Goal: Task Accomplishment & Management: Manage account settings

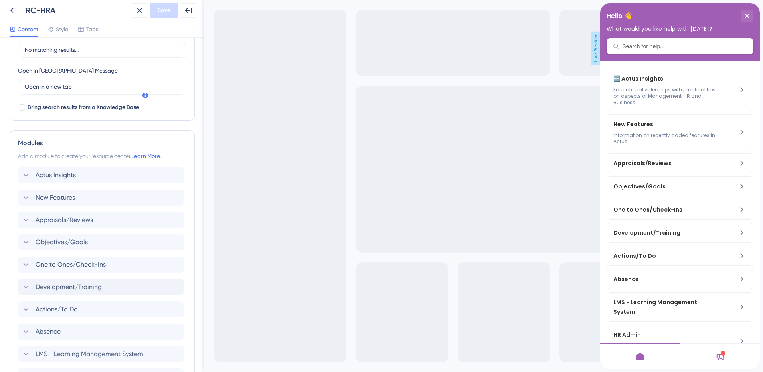
scroll to position [219, 0]
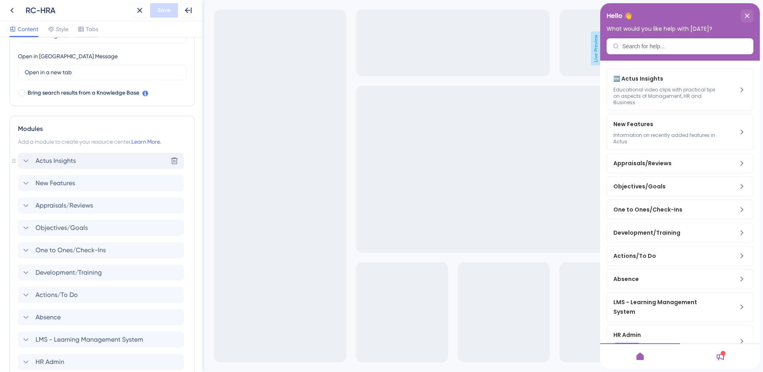
click at [46, 158] on span "Actus Insights" at bounding box center [56, 161] width 40 height 10
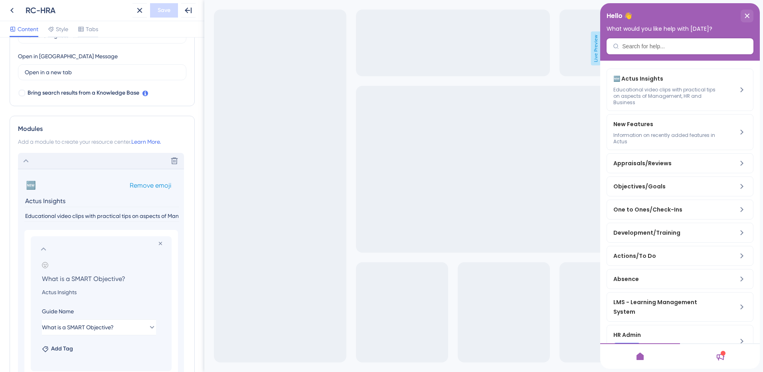
click at [144, 186] on span "Remove emoji" at bounding box center [151, 186] width 42 height 8
click at [163, 6] on span "Save" at bounding box center [164, 11] width 13 height 10
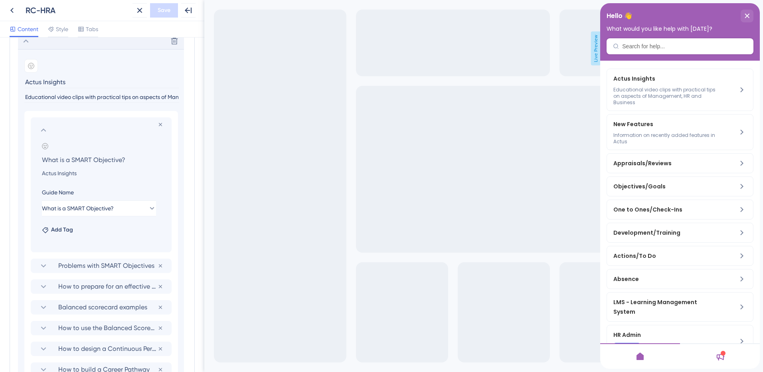
scroll to position [299, 0]
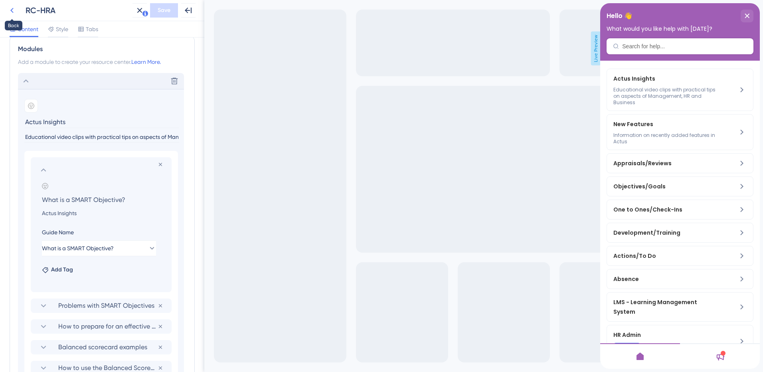
click at [11, 11] on icon at bounding box center [11, 10] width 3 height 5
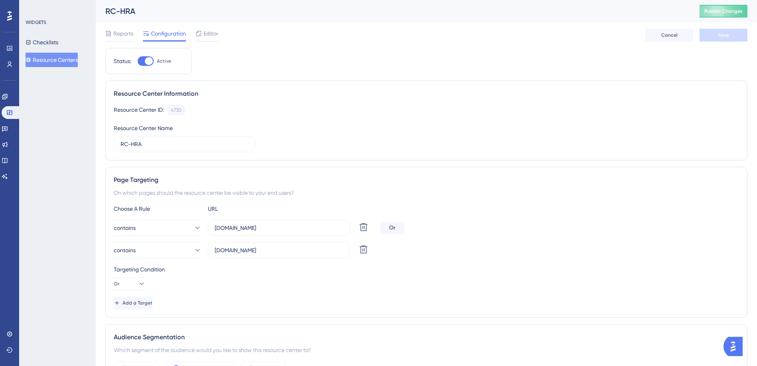
click at [72, 59] on button "Resource Centers" at bounding box center [52, 60] width 52 height 14
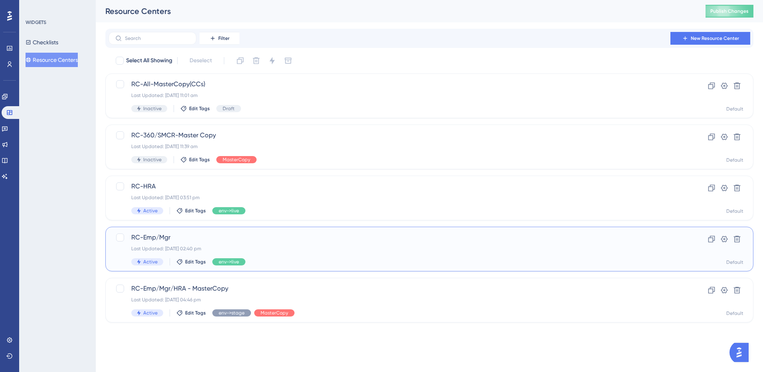
click at [148, 234] on span "RC-Emp/Mgr" at bounding box center [397, 238] width 532 height 10
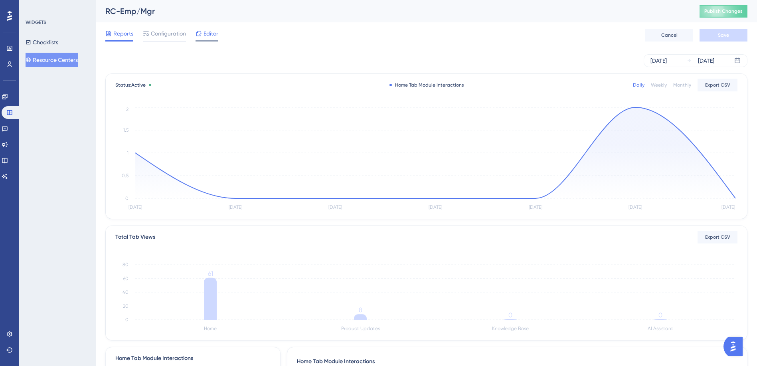
click at [207, 31] on span "Editor" at bounding box center [211, 34] width 15 height 10
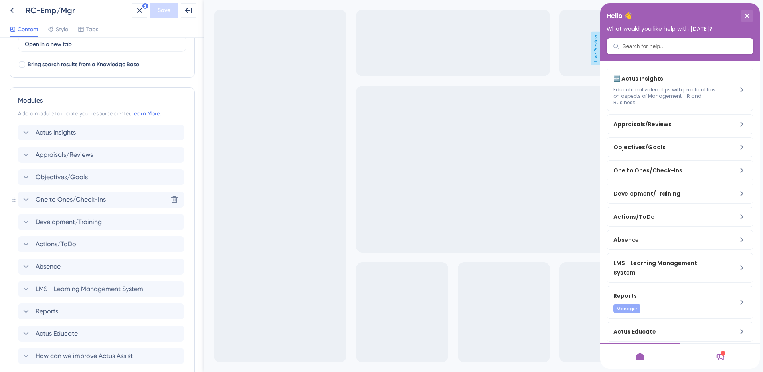
scroll to position [311, 0]
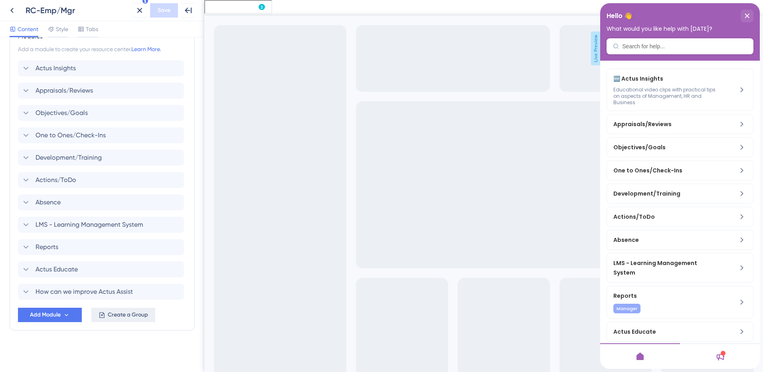
click at [122, 319] on span "Create a Group" at bounding box center [128, 315] width 40 height 10
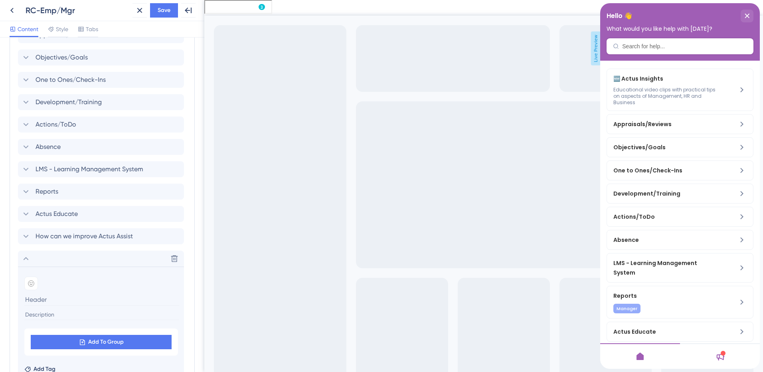
scroll to position [431, 0]
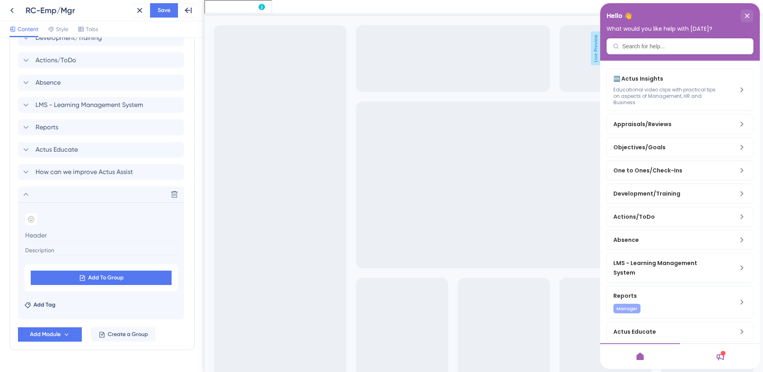
click at [64, 250] on input at bounding box center [101, 250] width 155 height 11
paste input "New Features"
type input "New Features"
click at [55, 233] on input at bounding box center [101, 235] width 155 height 12
paste input "New Features"
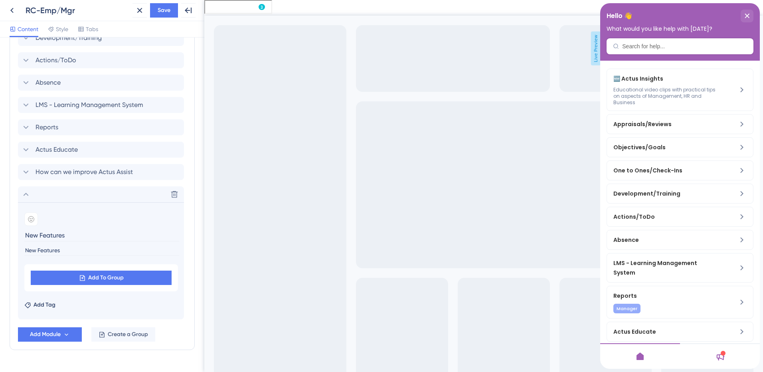
type input "New Features"
drag, startPoint x: 67, startPoint y: 251, endPoint x: 14, endPoint y: 251, distance: 53.9
click at [14, 251] on div "Modules Add a module to create your resource center. Learn More. Actus Insights…" at bounding box center [102, 126] width 185 height 447
click at [46, 248] on input at bounding box center [101, 250] width 155 height 11
paste input "Information on recently added features in Actus"
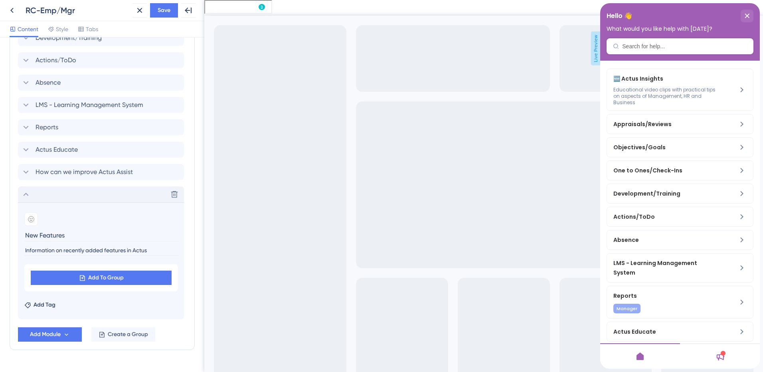
type input "Information on recently added features in Actus"
click at [24, 194] on icon at bounding box center [26, 195] width 10 height 10
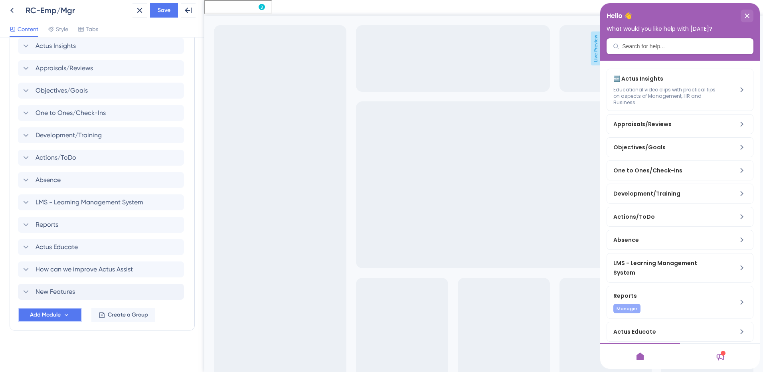
click at [49, 314] on span "Add Module" at bounding box center [45, 315] width 31 height 10
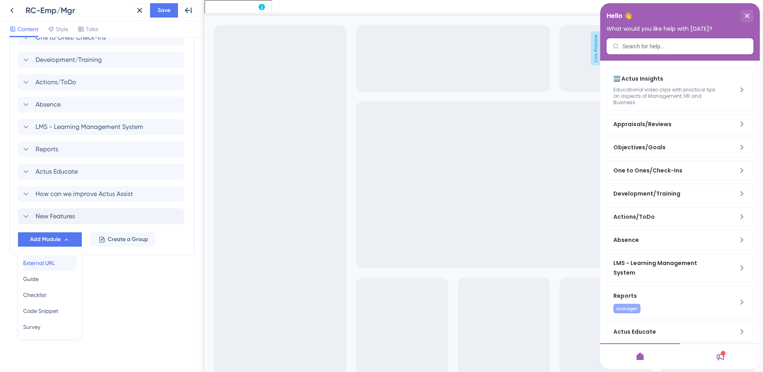
click at [55, 263] on span "External URL" at bounding box center [39, 263] width 32 height 10
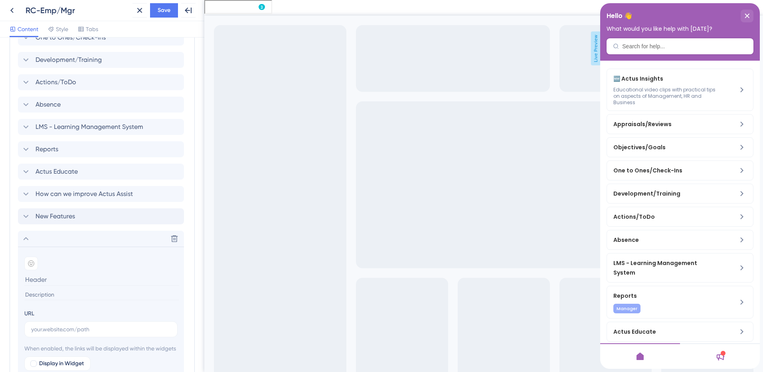
click at [55, 279] on input at bounding box center [101, 279] width 155 height 12
paste input "New One to One dashboard widget"
type input "New One to One dashboard widget"
click at [63, 298] on input at bounding box center [101, 294] width 155 height 11
click at [44, 294] on input at bounding box center [101, 294] width 155 height 11
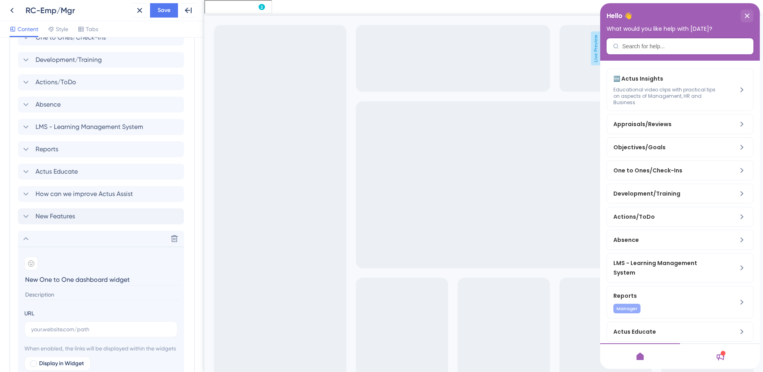
paste input "Shows employee one to one counts by status. Interactive features, email functio…"
type input "Shows employee one to one counts by status. Interactive features, email functio…"
click at [47, 332] on input "text" at bounding box center [101, 329] width 140 height 9
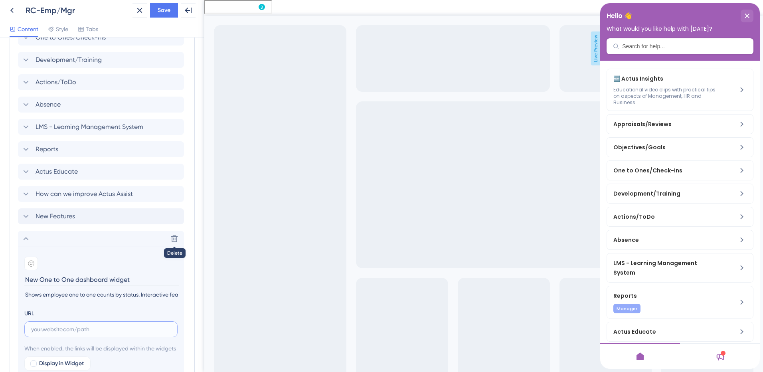
click at [52, 329] on input "text" at bounding box center [101, 329] width 140 height 9
paste input "[URL][DOMAIN_NAME]"
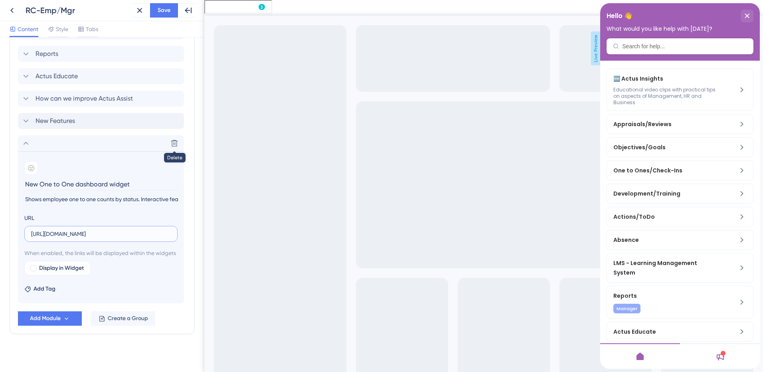
scroll to position [478, 0]
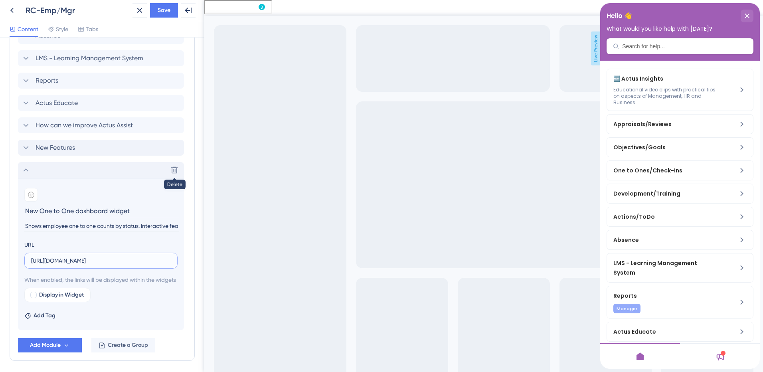
type input "[URL][DOMAIN_NAME]"
click at [27, 174] on icon at bounding box center [26, 170] width 10 height 10
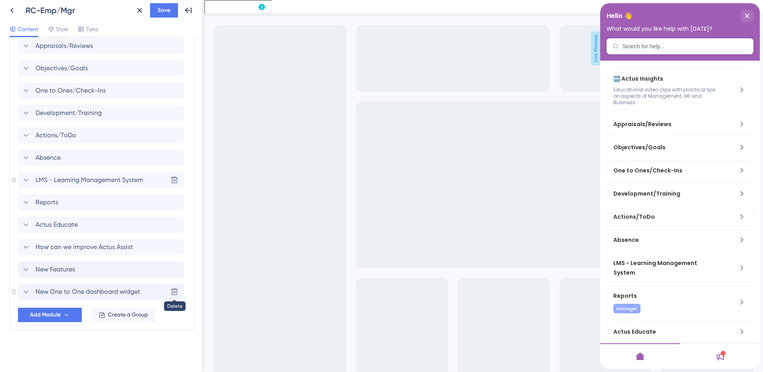
scroll to position [356, 0]
click at [60, 271] on span "New Features" at bounding box center [56, 270] width 40 height 10
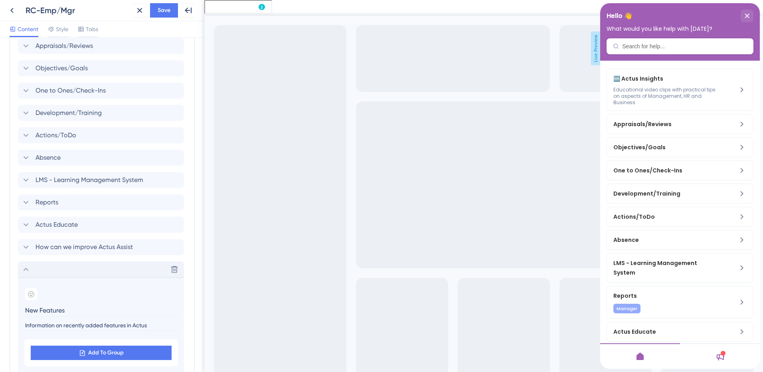
scroll to position [473, 0]
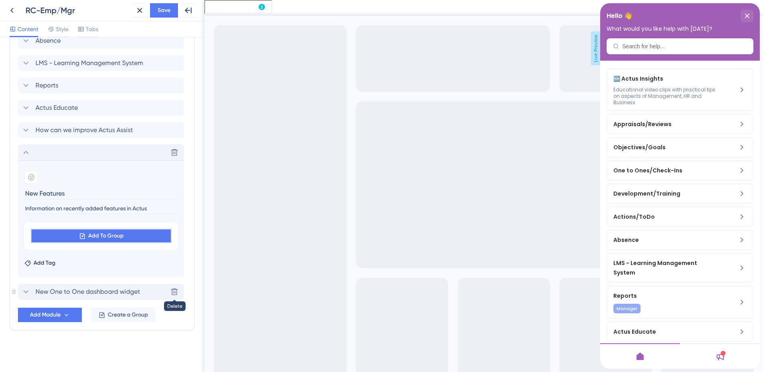
click at [82, 238] on icon at bounding box center [82, 236] width 7 height 7
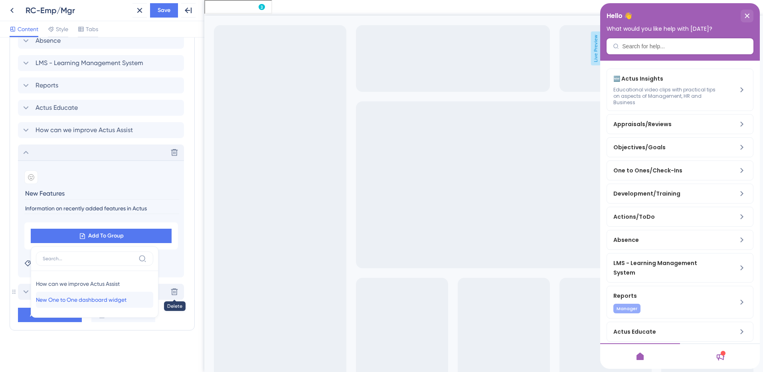
click at [79, 299] on span "New One to One dashboard widget" at bounding box center [81, 300] width 91 height 10
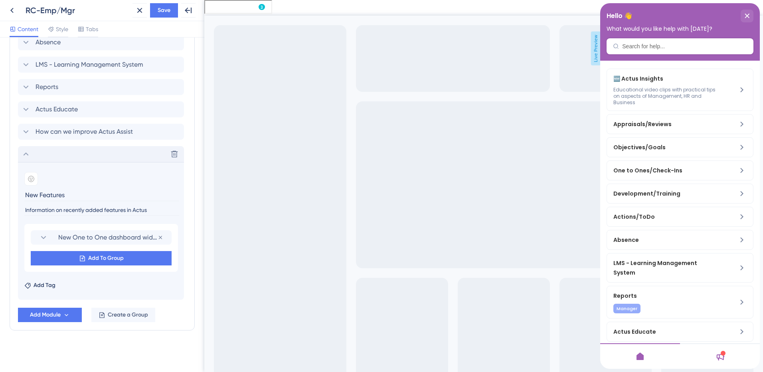
scroll to position [471, 0]
click at [47, 239] on icon at bounding box center [44, 238] width 10 height 10
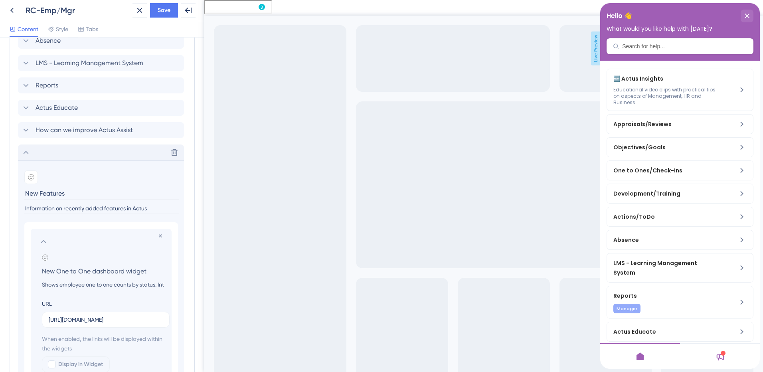
scroll to position [553, 0]
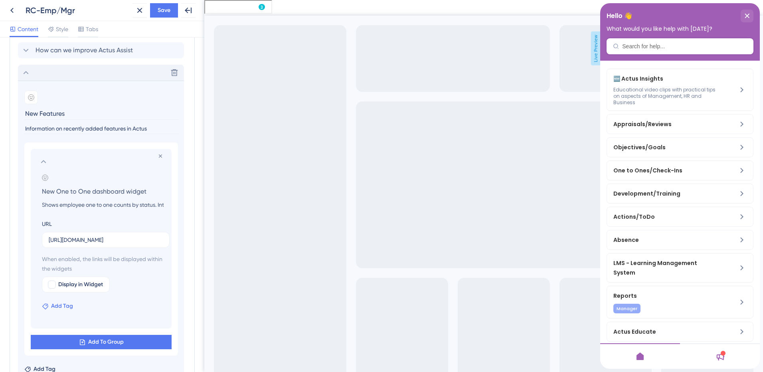
click at [54, 307] on span "Add Tag" at bounding box center [62, 306] width 22 height 10
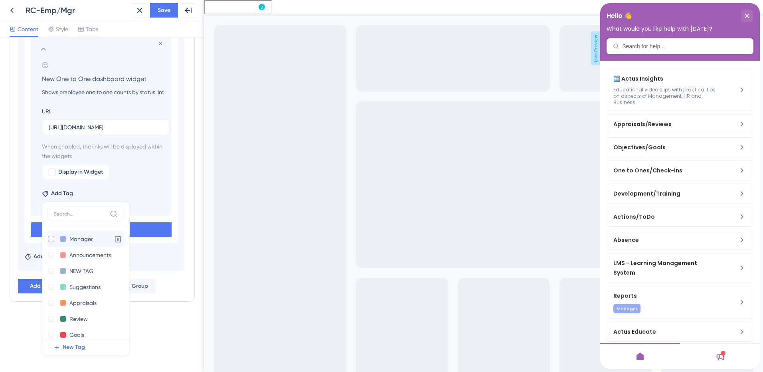
click at [53, 238] on div at bounding box center [51, 239] width 6 height 6
checkbox input "true"
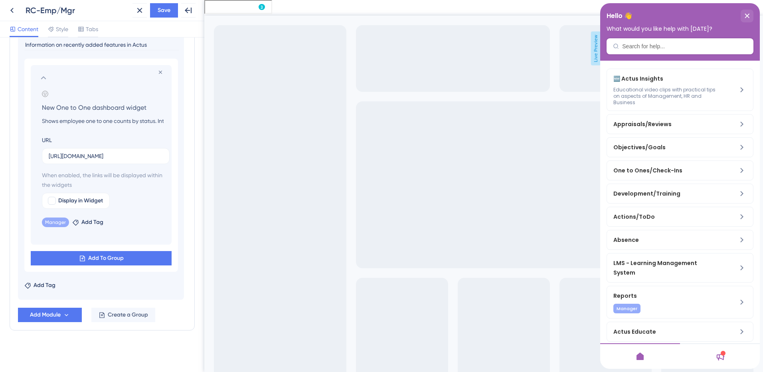
click at [43, 78] on icon at bounding box center [44, 78] width 10 height 10
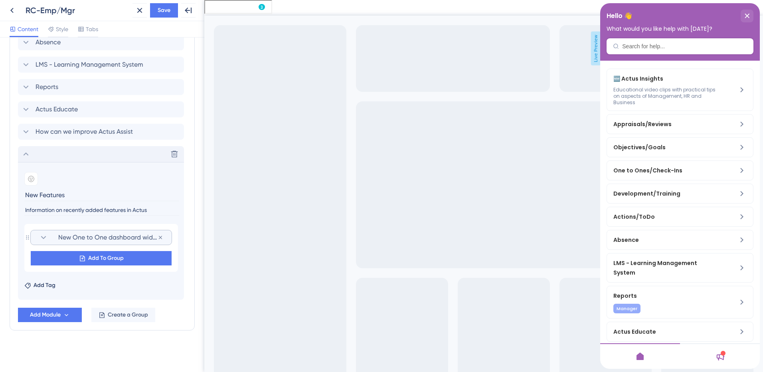
click at [29, 154] on icon at bounding box center [26, 154] width 10 height 10
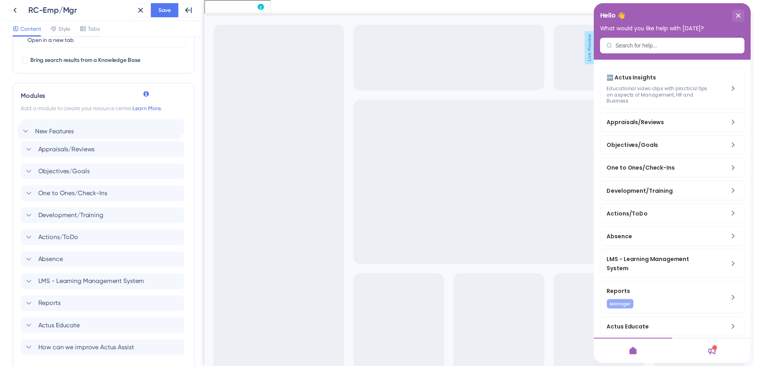
scroll to position [217, 0]
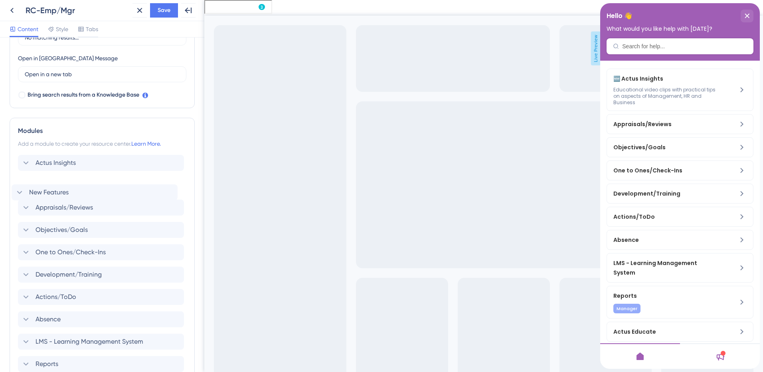
drag, startPoint x: 20, startPoint y: 287, endPoint x: 13, endPoint y: 186, distance: 101.6
click at [13, 186] on div "Modules Add a module to create your resource center. Learn More. Actus Insights…" at bounding box center [102, 283] width 185 height 330
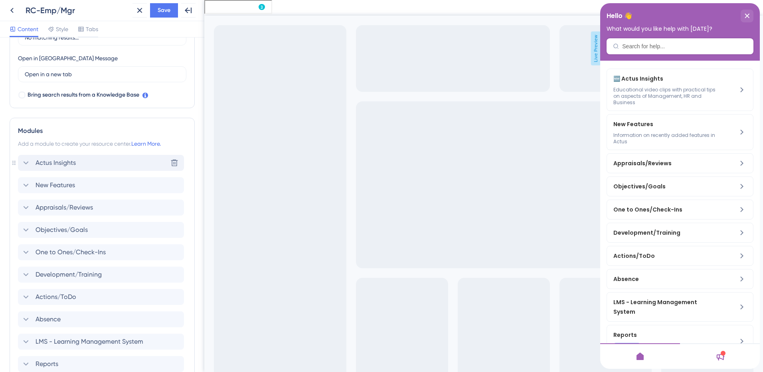
click at [25, 165] on icon at bounding box center [26, 163] width 10 height 10
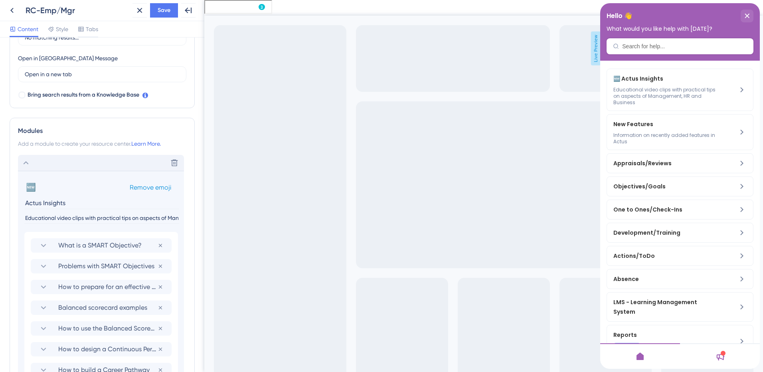
click at [143, 184] on span "Remove emoji" at bounding box center [151, 188] width 42 height 8
click at [25, 162] on icon at bounding box center [26, 163] width 10 height 10
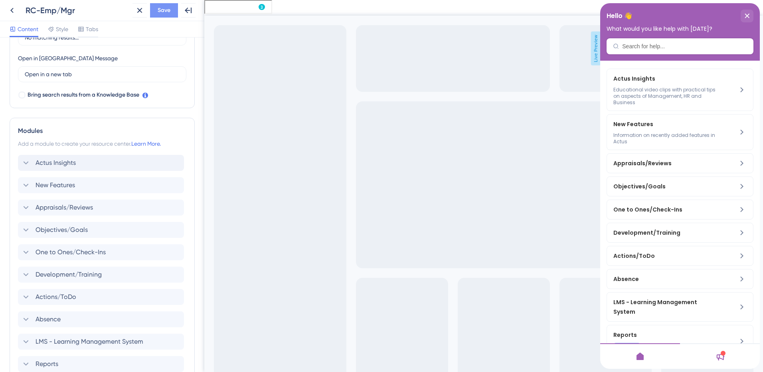
click at [160, 4] on button "Save" at bounding box center [164, 10] width 28 height 14
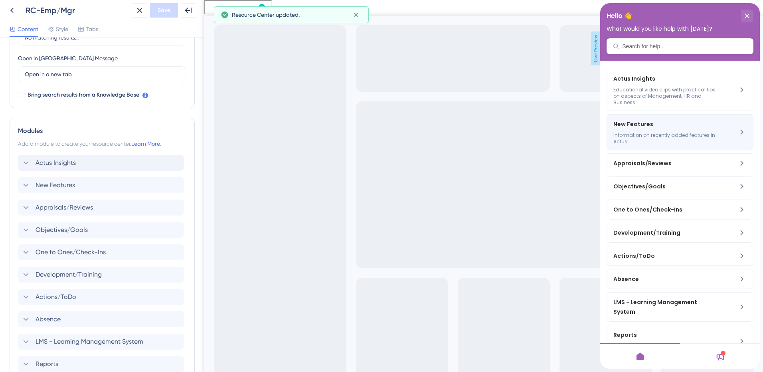
click at [657, 131] on div "New Features Information on recently added features in Actus" at bounding box center [666, 132] width 107 height 26
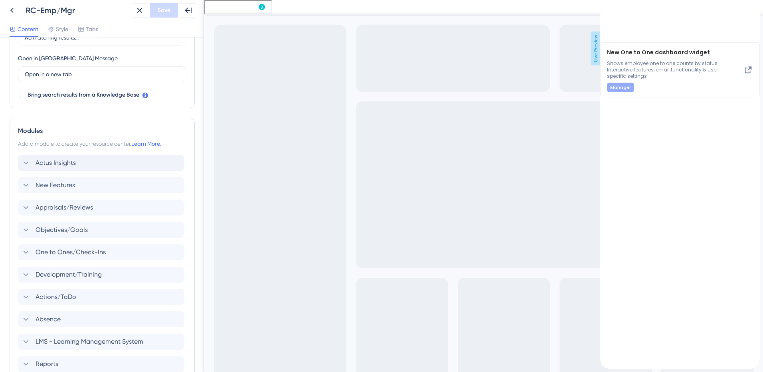
click at [609, 13] on div "back to header" at bounding box center [606, 8] width 13 height 10
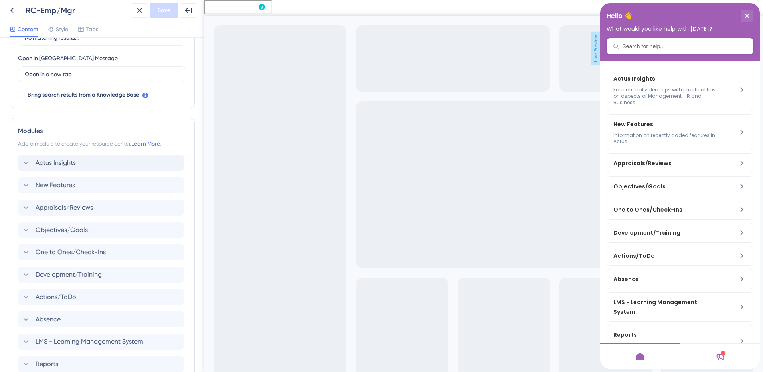
click at [276, 6] on div "Exit Full Screen Live Preview" at bounding box center [483, 194] width 559 height 388
click at [11, 9] on icon at bounding box center [12, 11] width 10 height 10
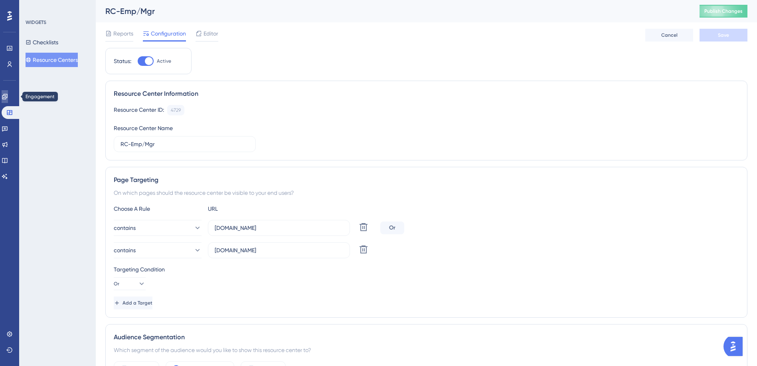
click at [7, 96] on icon at bounding box center [4, 96] width 5 height 5
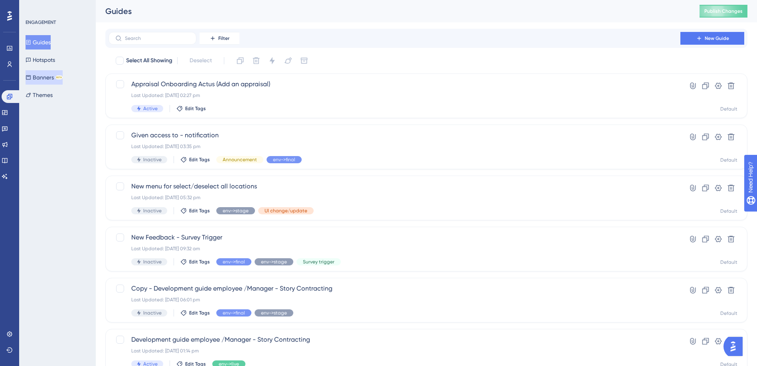
click at [31, 76] on icon at bounding box center [29, 78] width 6 height 6
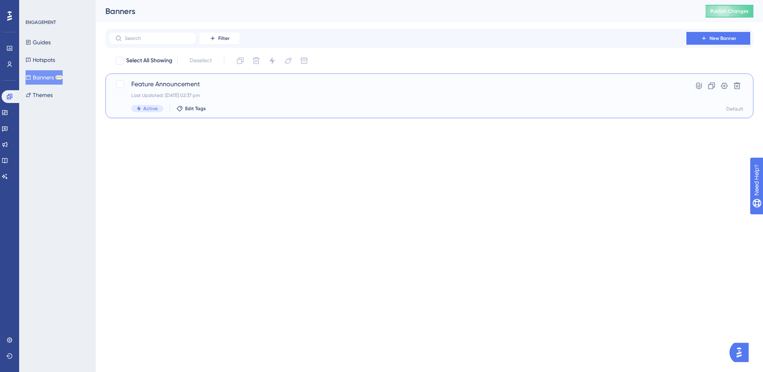
click at [249, 89] on div "Feature Announcement Last Updated: [DATE] 02:37 pm Active Edit Tags" at bounding box center [397, 95] width 532 height 33
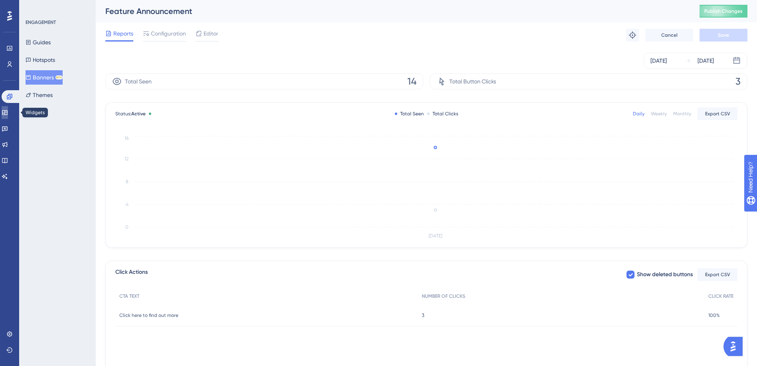
click at [7, 113] on icon at bounding box center [4, 112] width 5 height 5
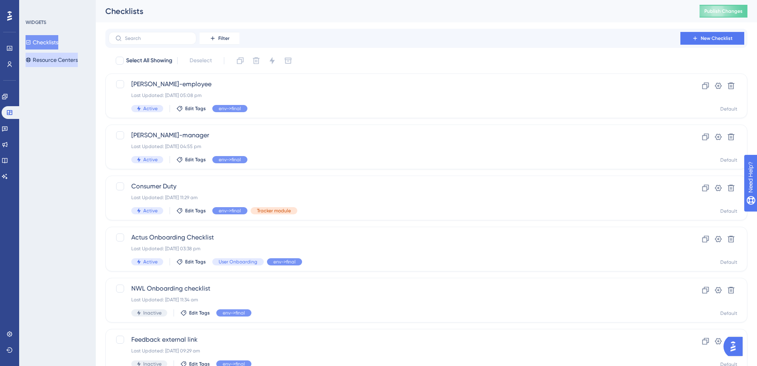
click at [51, 59] on button "Resource Centers" at bounding box center [52, 60] width 52 height 14
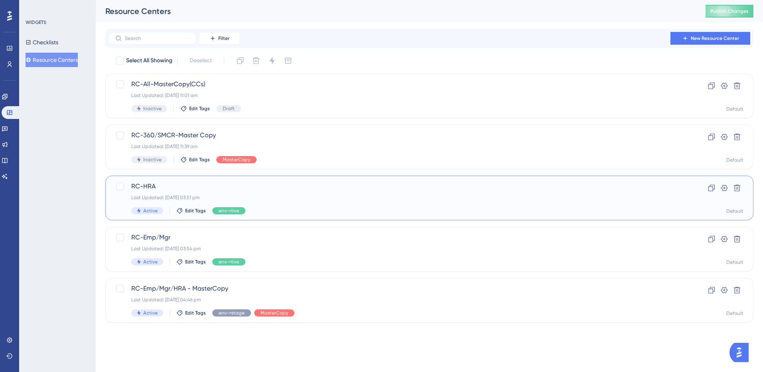
click at [180, 189] on span "RC-HRA" at bounding box center [397, 187] width 532 height 10
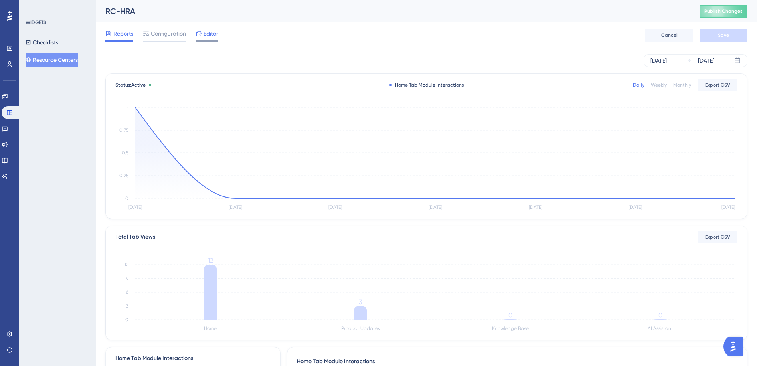
click at [205, 32] on span "Editor" at bounding box center [211, 34] width 15 height 10
click at [211, 37] on span "Editor" at bounding box center [211, 34] width 15 height 10
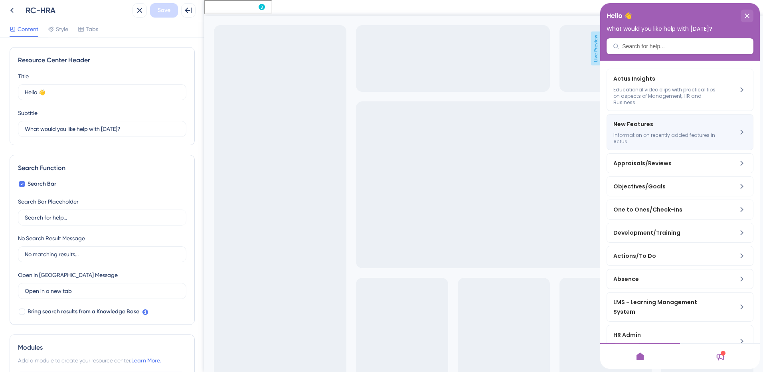
click at [634, 126] on span "New Features" at bounding box center [660, 124] width 94 height 10
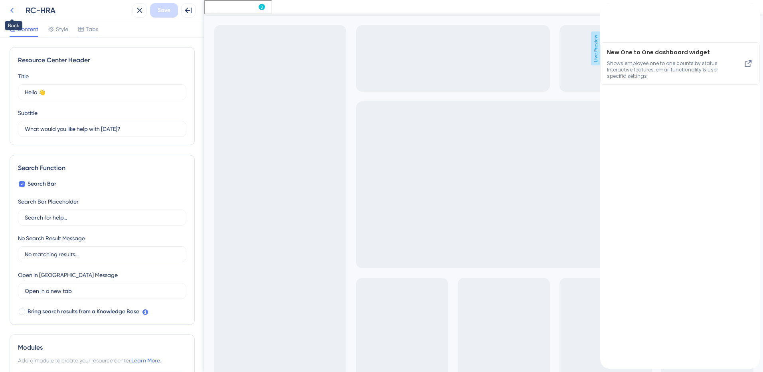
click at [11, 9] on icon at bounding box center [12, 11] width 10 height 10
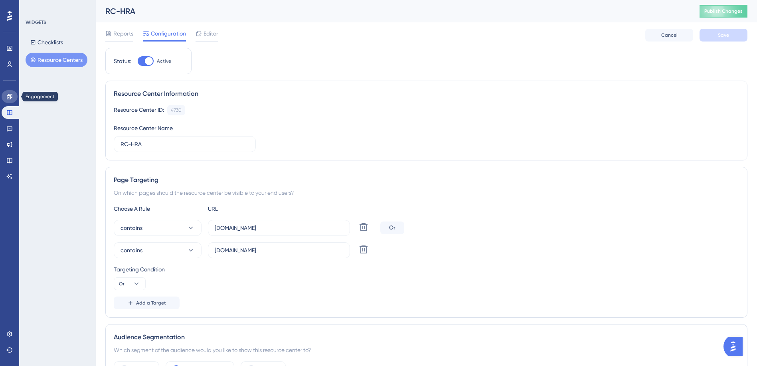
click at [10, 100] on link at bounding box center [10, 96] width 16 height 13
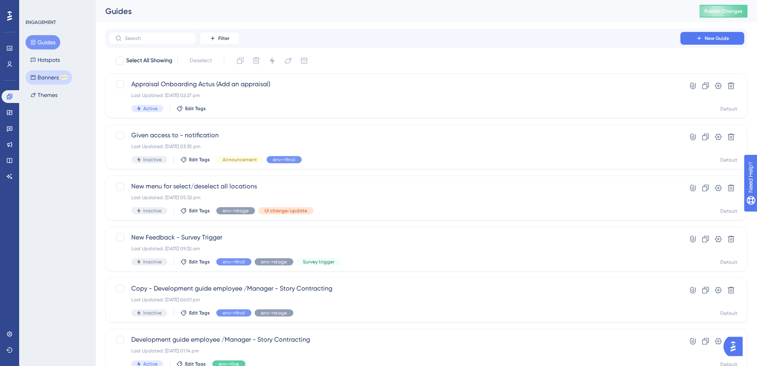
click at [44, 75] on button "Banners BETA" at bounding box center [49, 77] width 47 height 14
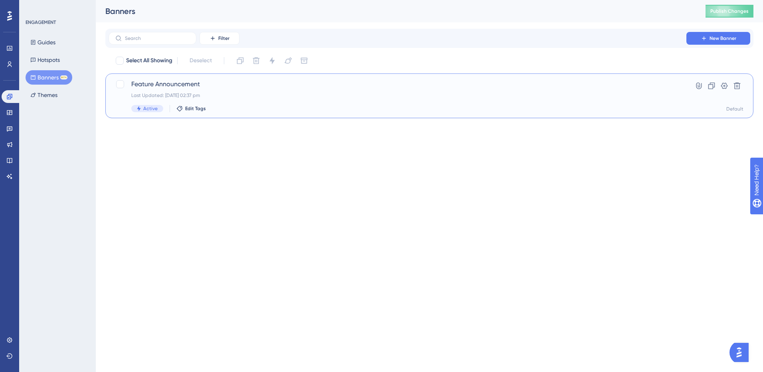
click at [259, 95] on div "Last Updated: [DATE] 02:37 pm" at bounding box center [397, 95] width 532 height 6
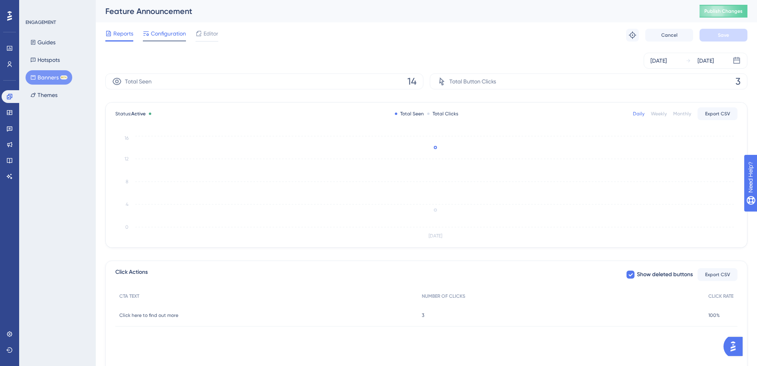
click at [154, 31] on span "Configuration" at bounding box center [168, 34] width 35 height 10
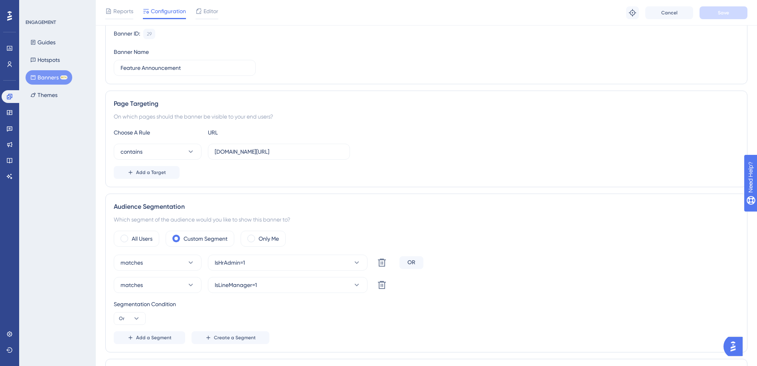
scroll to position [80, 0]
click at [10, 46] on icon at bounding box center [9, 48] width 5 height 5
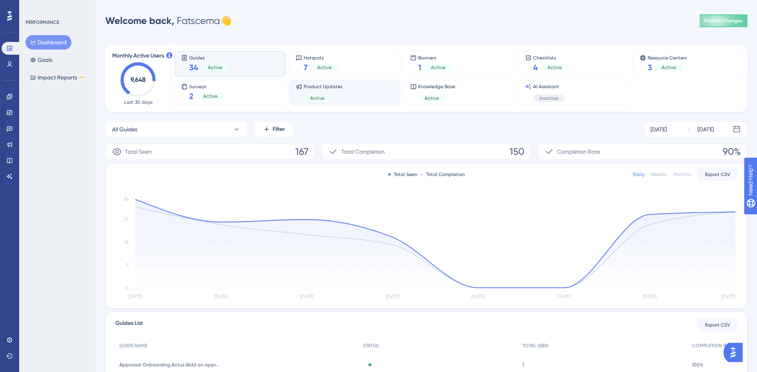
click at [360, 88] on div "Product Updates Active" at bounding box center [345, 92] width 98 height 18
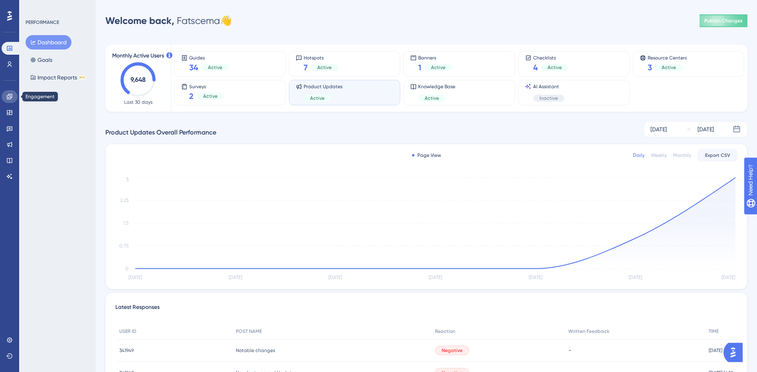
click at [8, 101] on link at bounding box center [10, 96] width 16 height 13
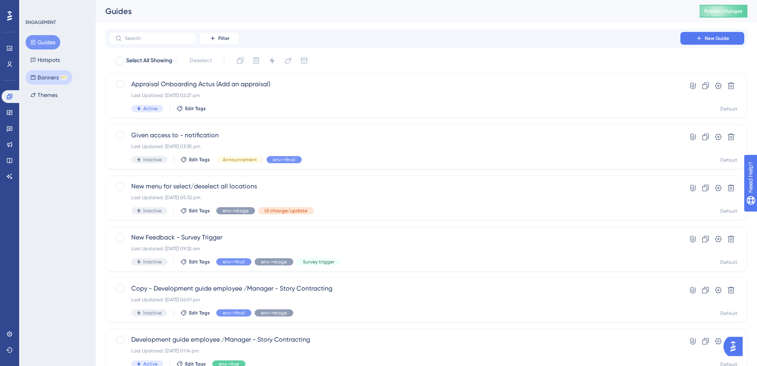
click at [50, 80] on button "Banners BETA" at bounding box center [49, 77] width 47 height 14
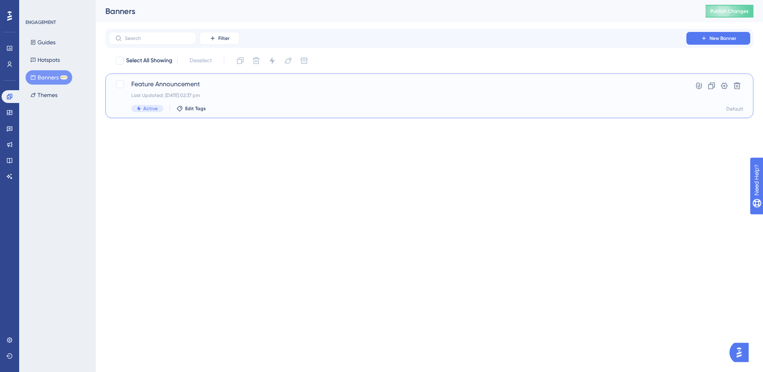
click at [174, 85] on span "Feature Announcement" at bounding box center [397, 84] width 532 height 10
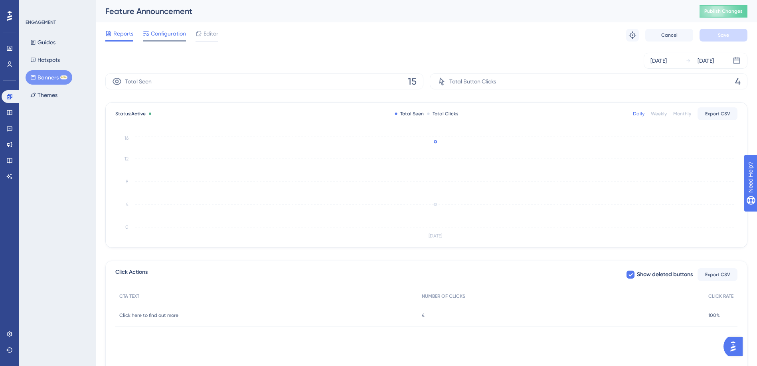
click at [159, 33] on span "Configuration" at bounding box center [168, 34] width 35 height 10
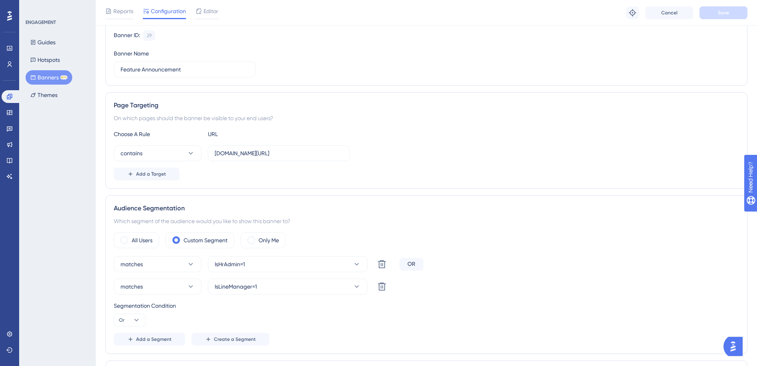
scroll to position [80, 0]
click at [388, 288] on button at bounding box center [382, 285] width 16 height 16
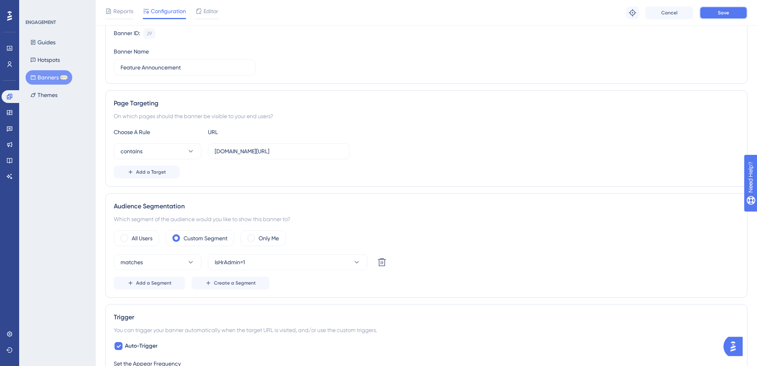
click at [731, 16] on button "Save" at bounding box center [724, 12] width 48 height 13
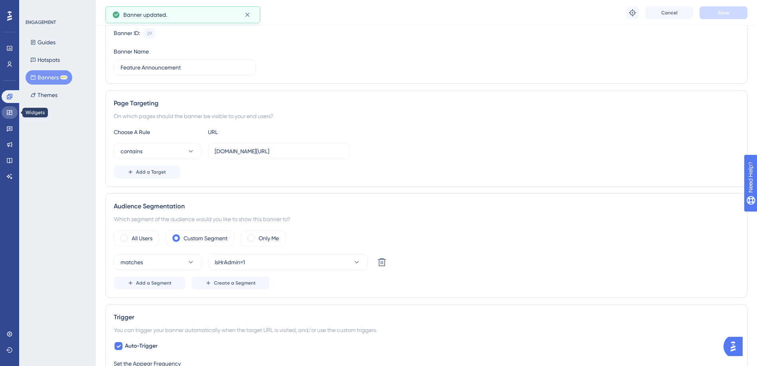
click at [12, 112] on icon at bounding box center [9, 112] width 5 height 5
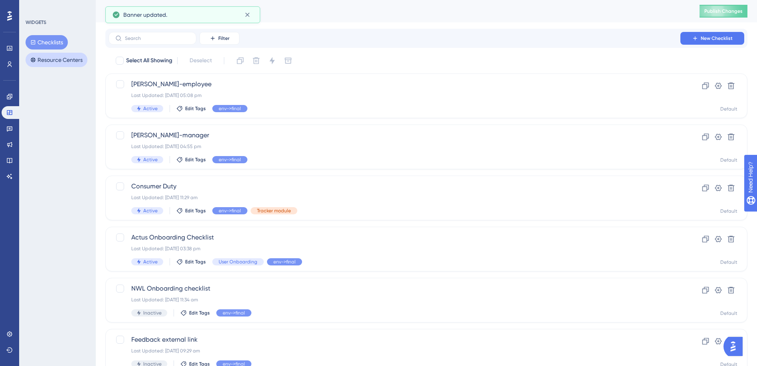
click at [50, 58] on button "Resource Centers" at bounding box center [57, 60] width 62 height 14
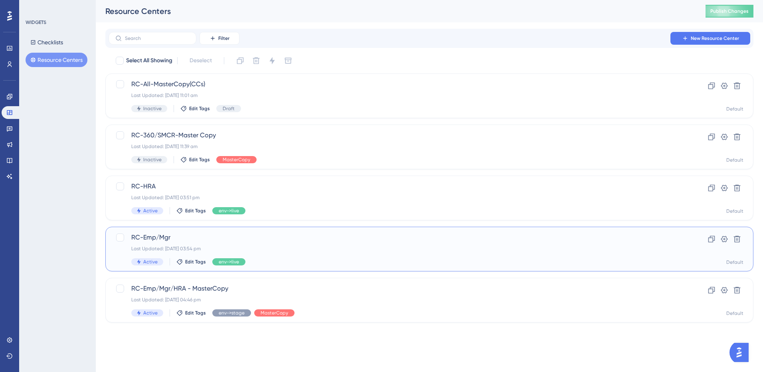
click at [178, 230] on div "RC-Emp/Mgr Last Updated: 14 Oct 2025 03:54 pm Active Edit Tags env->live Clone …" at bounding box center [429, 249] width 648 height 45
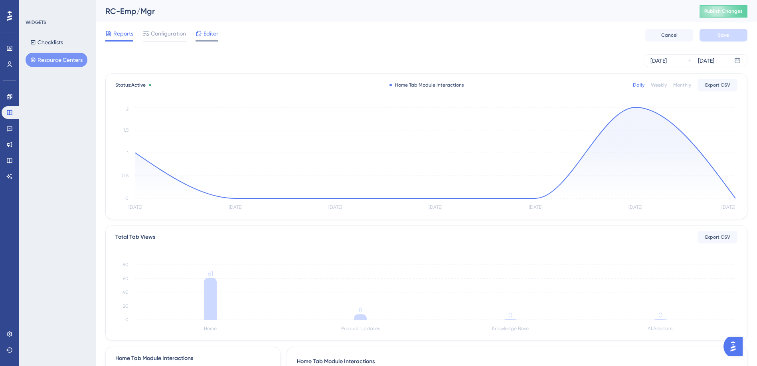
click at [208, 38] on div "Editor" at bounding box center [207, 35] width 23 height 13
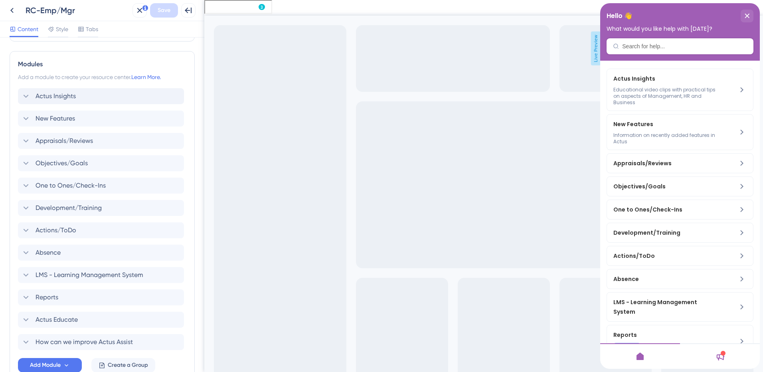
scroll to position [279, 0]
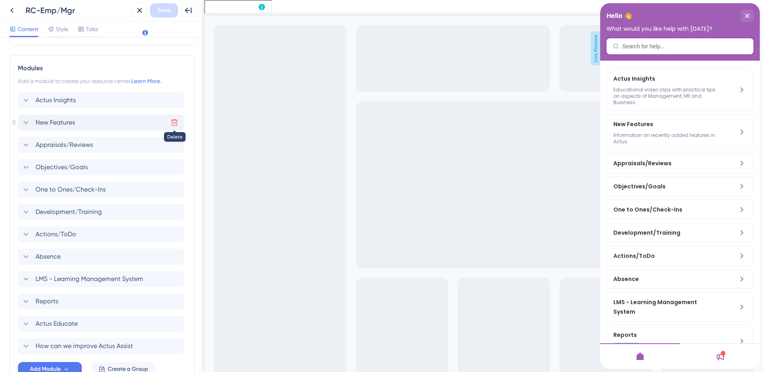
click at [174, 123] on icon at bounding box center [174, 122] width 7 height 7
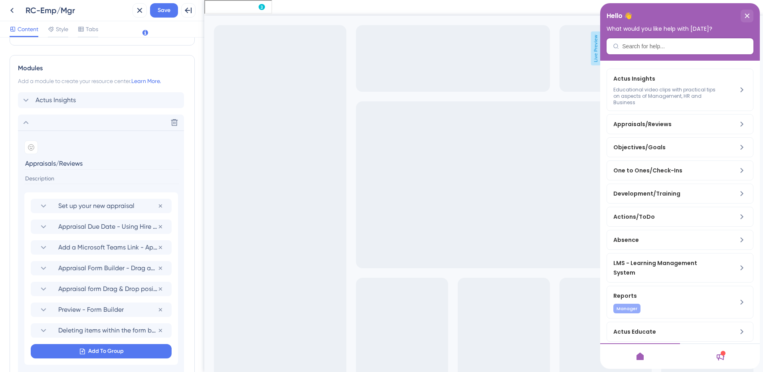
click at [192, 85] on div "Resource Center Header Title Hello 👋 20 Hello 👋 Subtitle What would you like he…" at bounding box center [102, 205] width 204 height 334
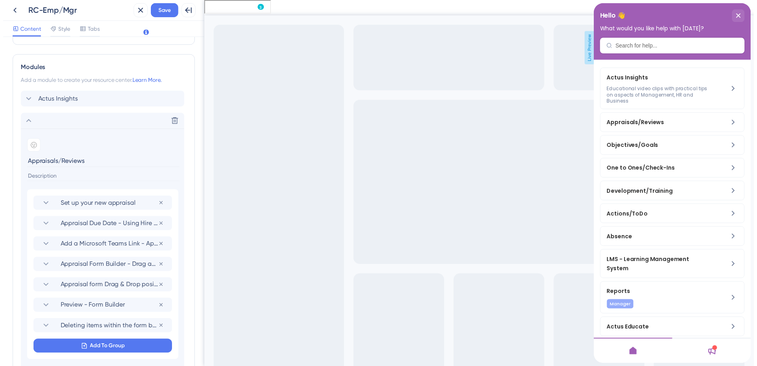
scroll to position [250, 0]
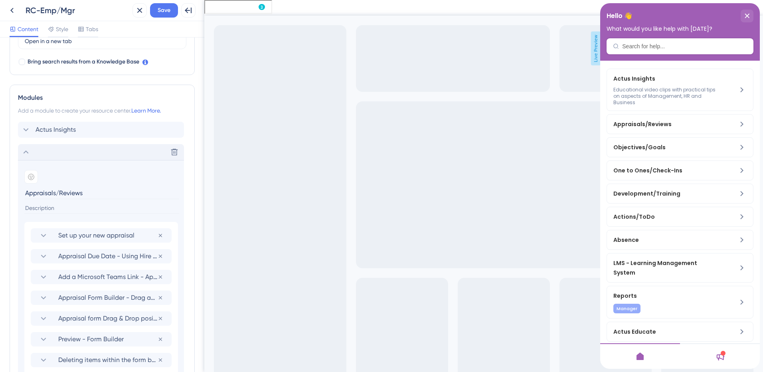
click at [26, 149] on icon at bounding box center [26, 152] width 10 height 10
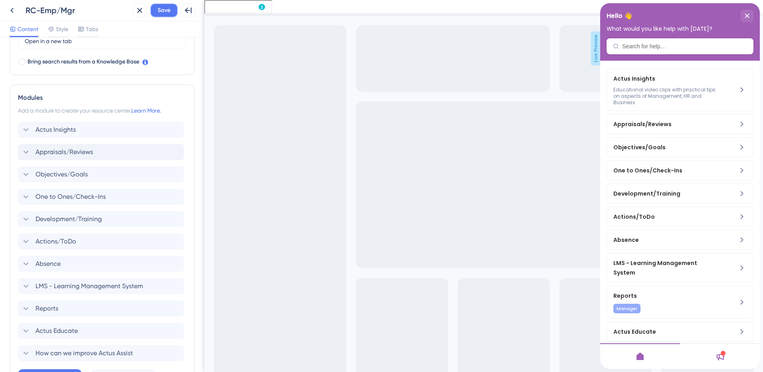
click at [168, 10] on span "Save" at bounding box center [164, 11] width 13 height 10
click at [746, 18] on div "close resource center" at bounding box center [747, 16] width 13 height 13
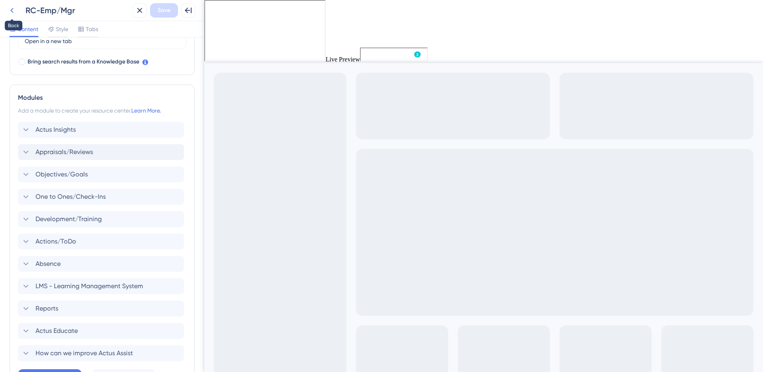
click at [15, 10] on icon at bounding box center [12, 11] width 10 height 10
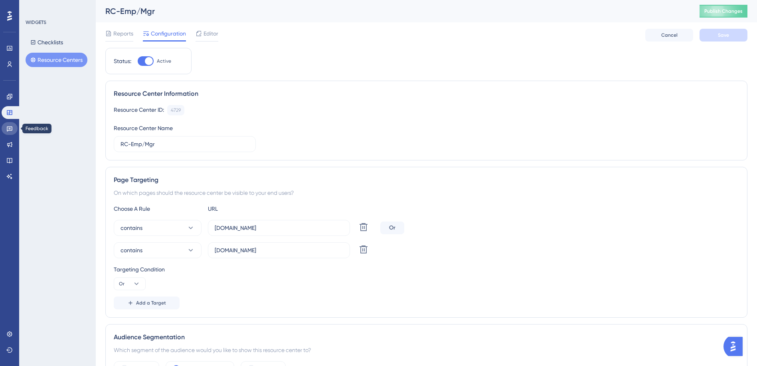
click at [12, 124] on link at bounding box center [10, 128] width 16 height 13
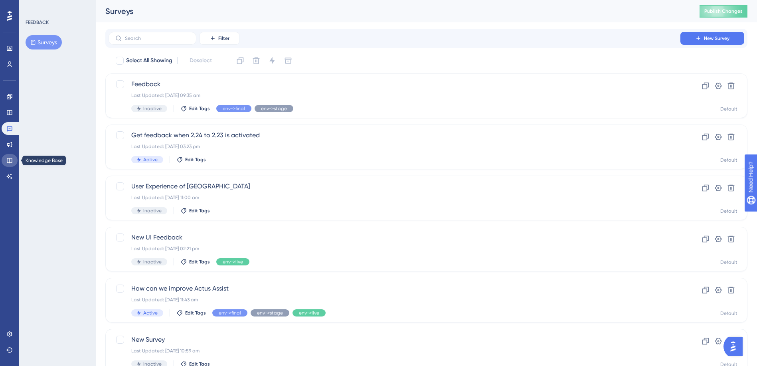
click at [9, 162] on icon at bounding box center [9, 160] width 6 height 6
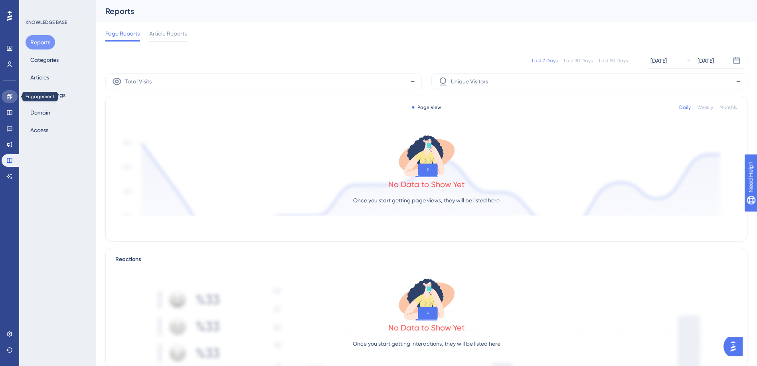
click at [9, 94] on icon at bounding box center [9, 96] width 6 height 6
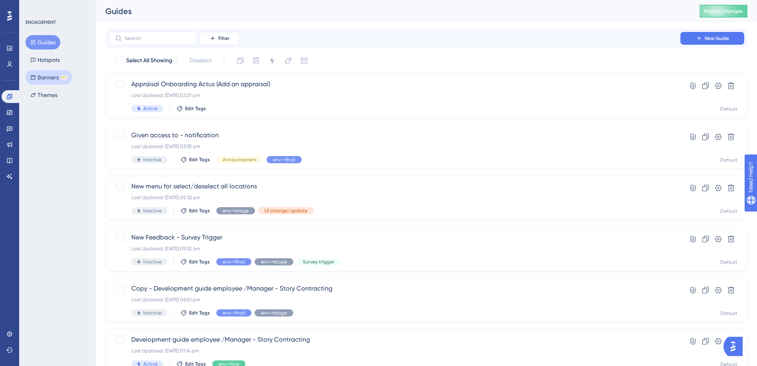
click at [46, 77] on button "Banners BETA" at bounding box center [49, 77] width 47 height 14
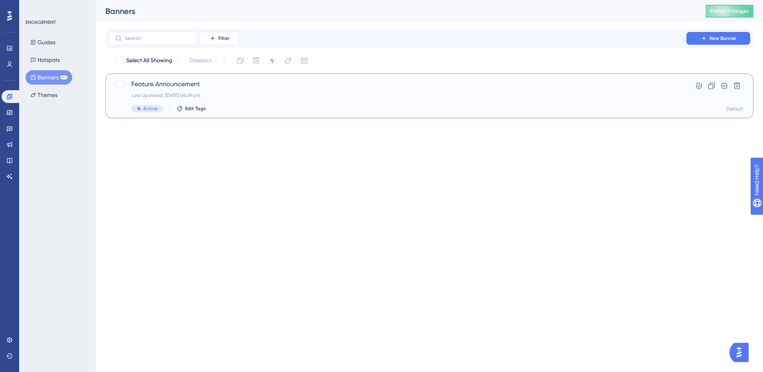
click at [234, 90] on div "Feature Announcement Last Updated: 14 Oct 2025 04:29 pm Active Edit Tags" at bounding box center [397, 95] width 532 height 33
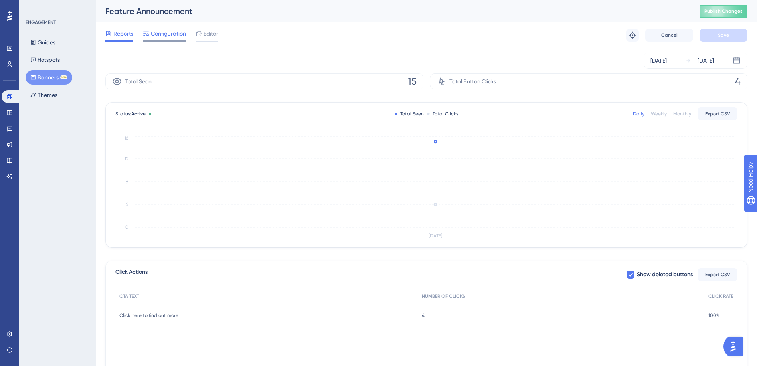
click at [164, 39] on div "Configuration" at bounding box center [164, 35] width 43 height 13
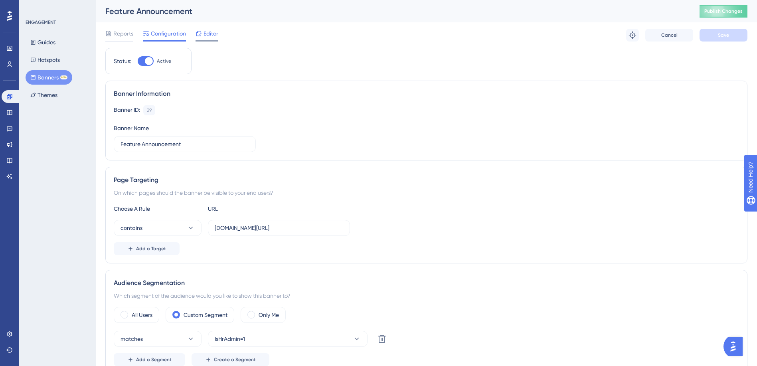
click at [200, 36] on icon at bounding box center [199, 33] width 6 height 6
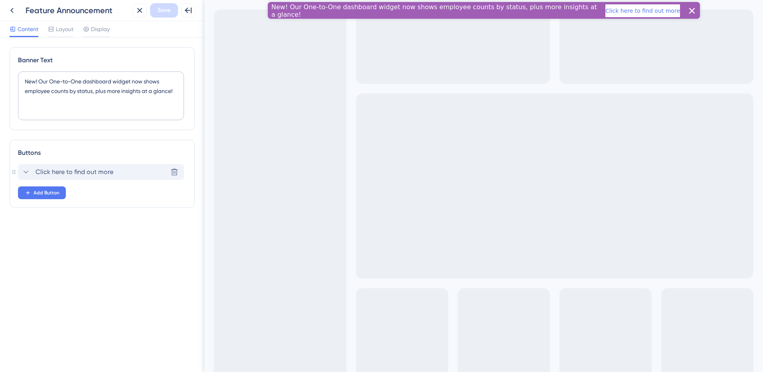
click at [29, 172] on icon at bounding box center [26, 172] width 10 height 10
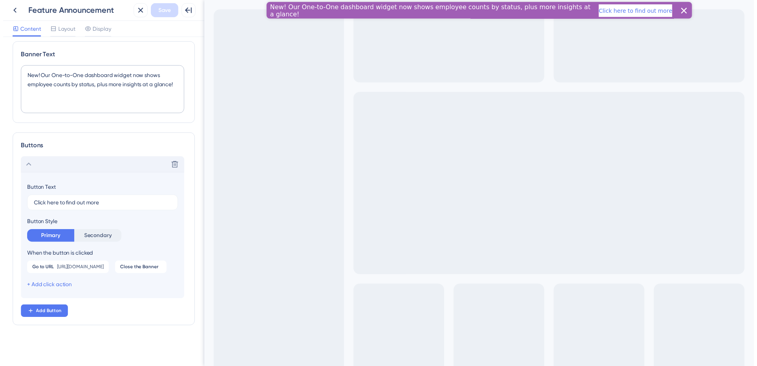
scroll to position [24, 0]
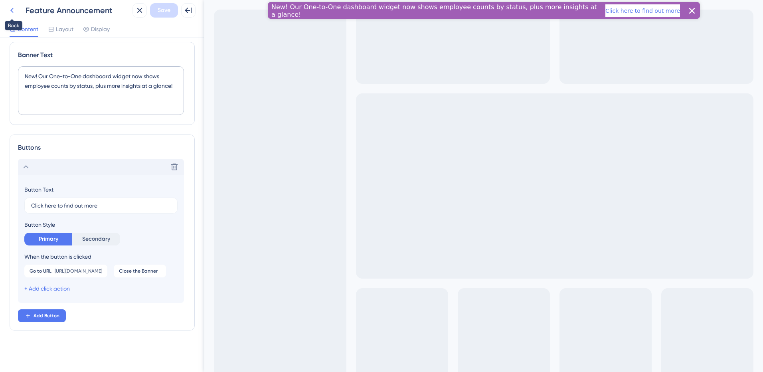
click at [16, 11] on icon at bounding box center [12, 11] width 10 height 10
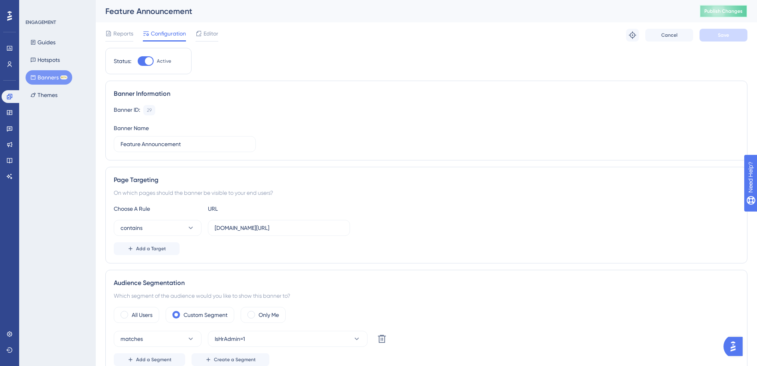
click at [731, 11] on span "Publish Changes" at bounding box center [724, 11] width 38 height 6
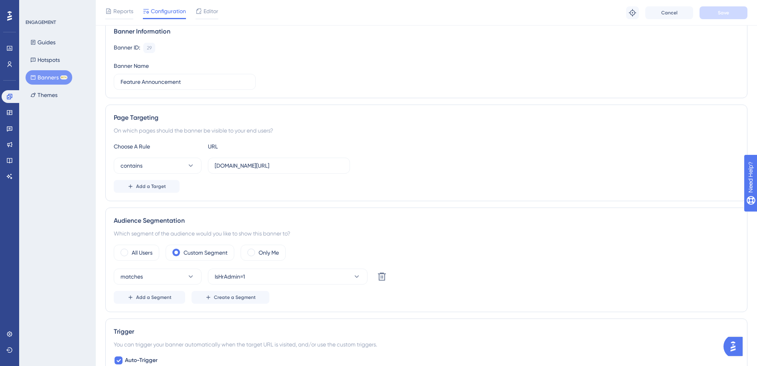
scroll to position [40, 0]
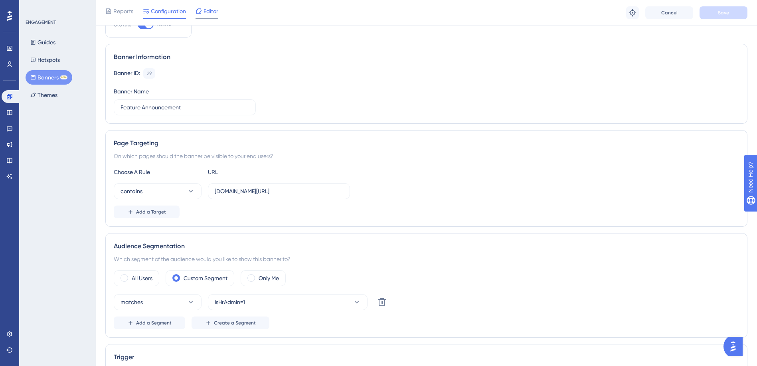
click at [212, 12] on span "Editor" at bounding box center [211, 11] width 15 height 10
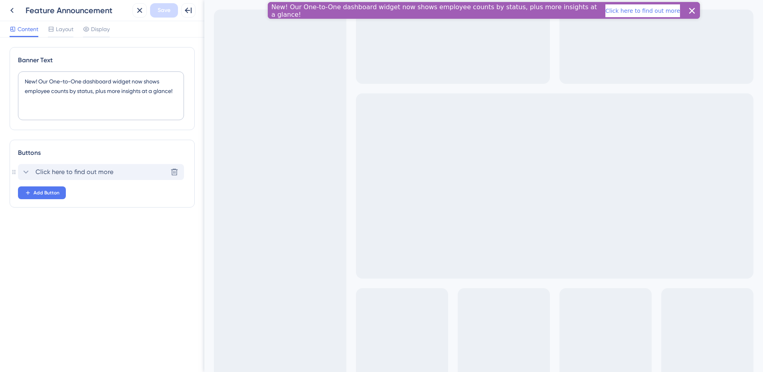
click at [55, 174] on span "Click here to find out more" at bounding box center [75, 172] width 78 height 10
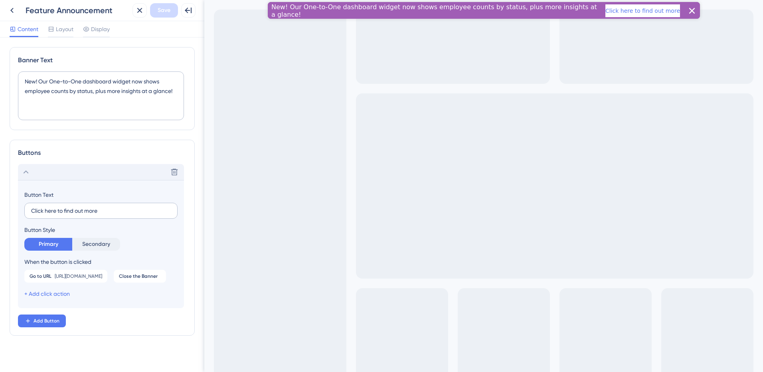
scroll to position [24, 0]
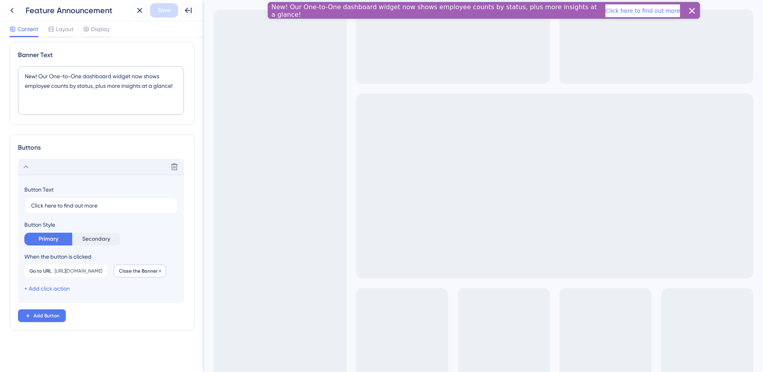
click at [114, 273] on div "Close the Banner Remove" at bounding box center [140, 271] width 52 height 13
click at [36, 284] on div "+ Add click action" at bounding box center [47, 289] width 46 height 10
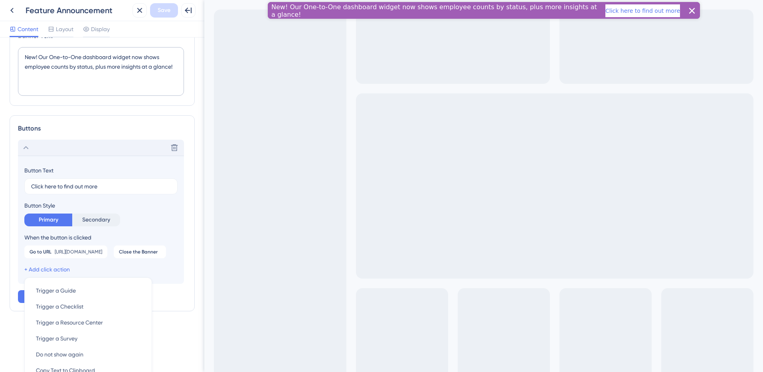
scroll to position [71, 0]
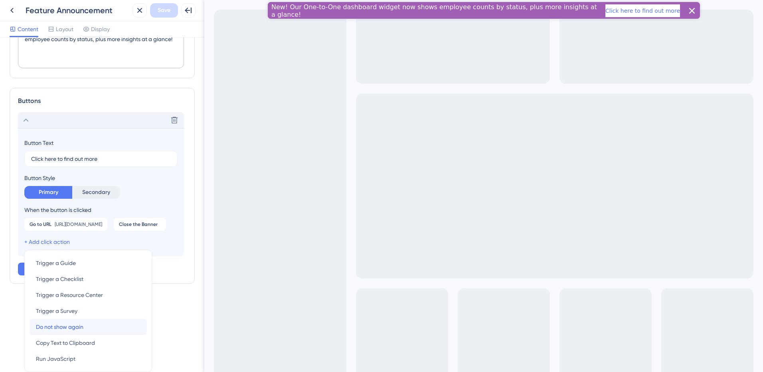
click at [75, 326] on span "Do not show again" at bounding box center [59, 327] width 47 height 10
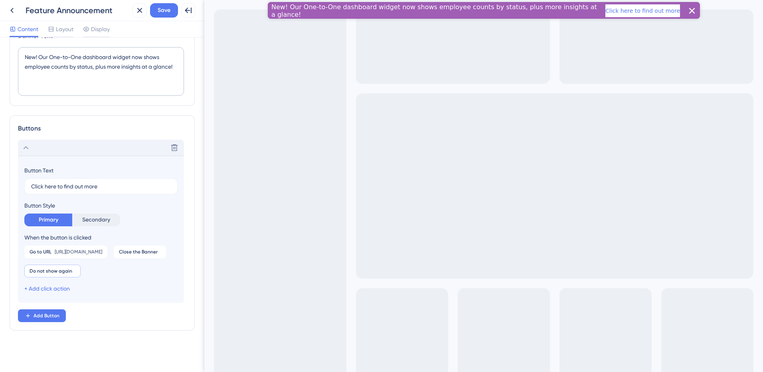
scroll to position [24, 0]
click at [159, 253] on icon at bounding box center [160, 251] width 2 height 2
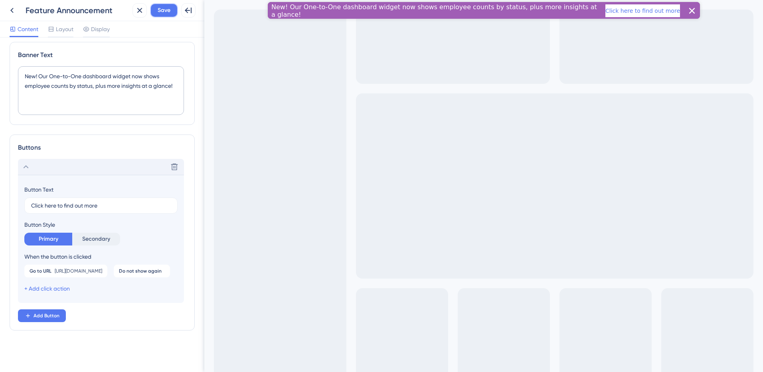
click at [161, 11] on span "Save" at bounding box center [164, 11] width 13 height 10
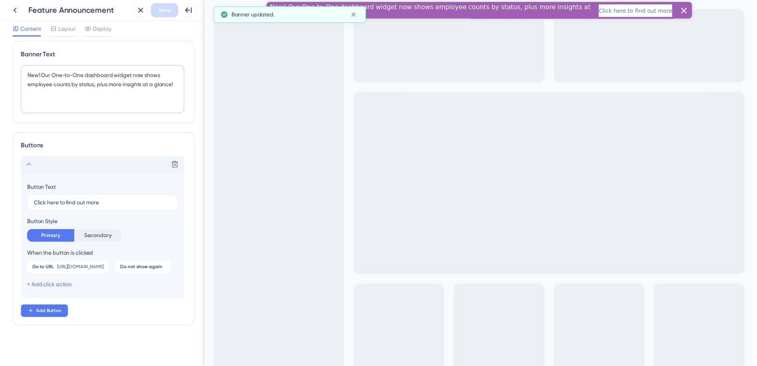
scroll to position [0, 0]
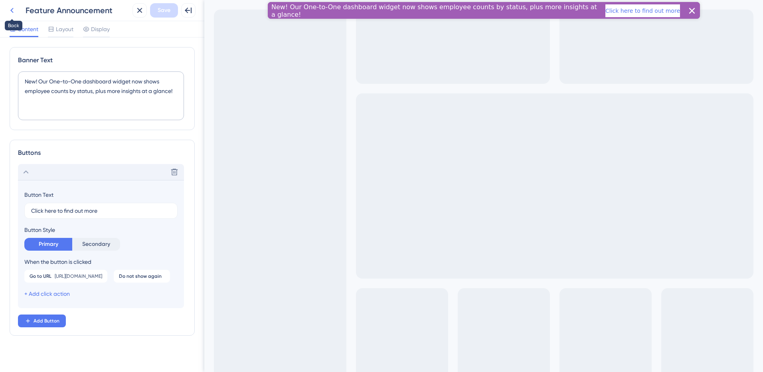
click at [11, 8] on icon at bounding box center [12, 11] width 10 height 10
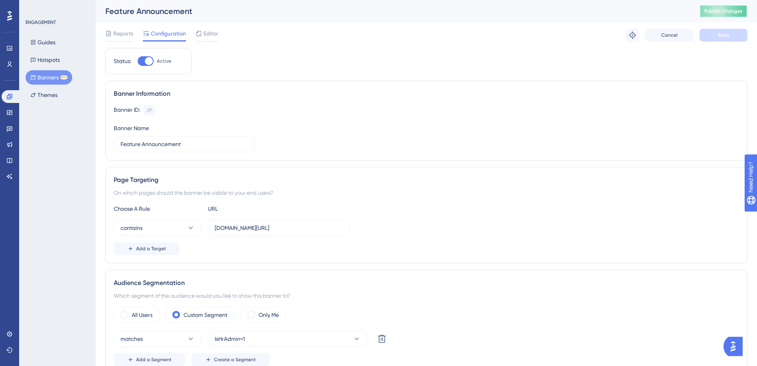
click at [738, 10] on span "Publish Changes" at bounding box center [724, 11] width 38 height 6
drag, startPoint x: 304, startPoint y: 230, endPoint x: 280, endPoint y: 229, distance: 24.0
click at [280, 229] on input "final.actuslogin.com/dashboard" at bounding box center [279, 228] width 129 height 9
drag, startPoint x: 299, startPoint y: 230, endPoint x: 218, endPoint y: 230, distance: 81.4
click at [218, 230] on input "final.actuhboardslogin.com/das" at bounding box center [279, 228] width 129 height 9
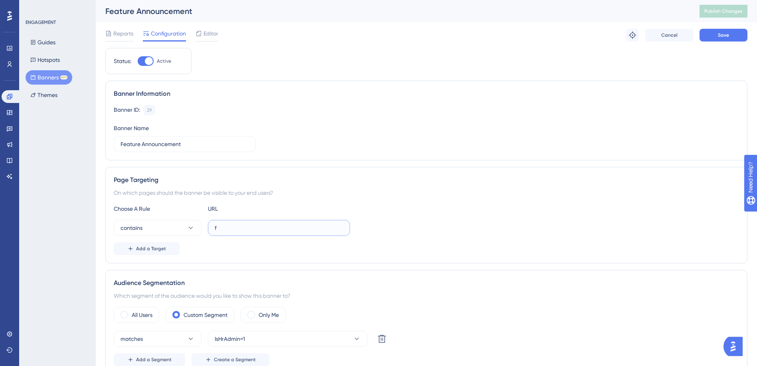
paste input "inal.actuslogin.com/admin/hr-admin/page/"
type input "final.actuslogin.com/admin/hr-admin/page/"
click at [713, 33] on button "Save" at bounding box center [724, 35] width 48 height 13
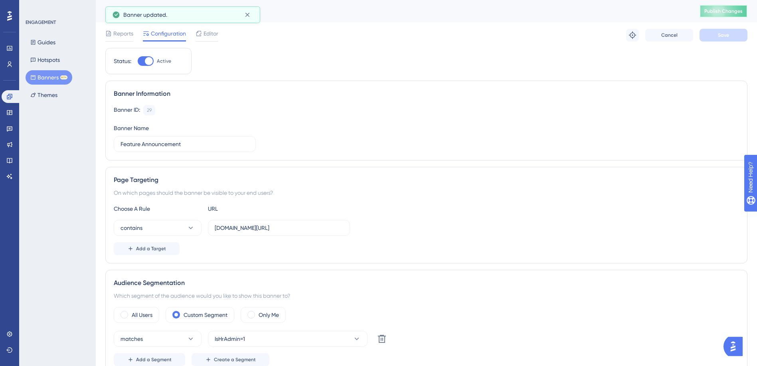
click at [730, 14] on span "Publish Changes" at bounding box center [724, 11] width 38 height 6
click at [209, 31] on span "Editor" at bounding box center [211, 34] width 15 height 10
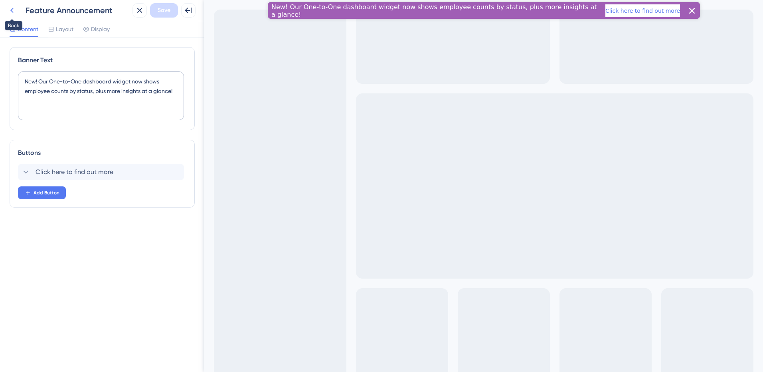
click at [12, 10] on icon at bounding box center [12, 11] width 10 height 10
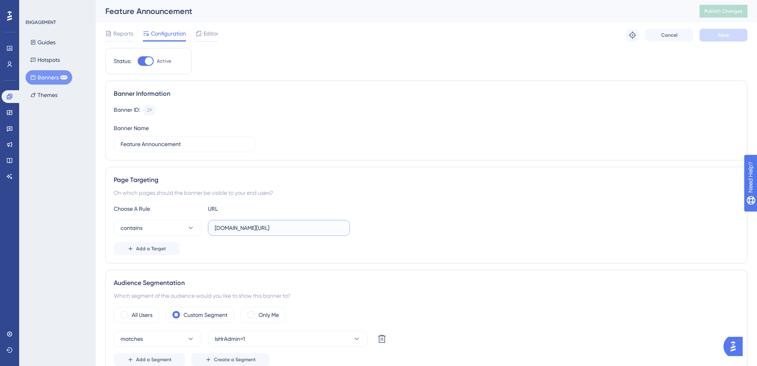
drag, startPoint x: 332, startPoint y: 228, endPoint x: 313, endPoint y: 229, distance: 19.6
click at [313, 229] on input "final.actuslogin.com/admin/hr-admin/page/" at bounding box center [279, 228] width 129 height 9
drag, startPoint x: 336, startPoint y: 229, endPoint x: 202, endPoint y: 229, distance: 133.3
click at [202, 229] on div "contains fina/page/l.actuslogin.com/admin/hr-admin" at bounding box center [232, 228] width 236 height 16
paste input "https://fina"
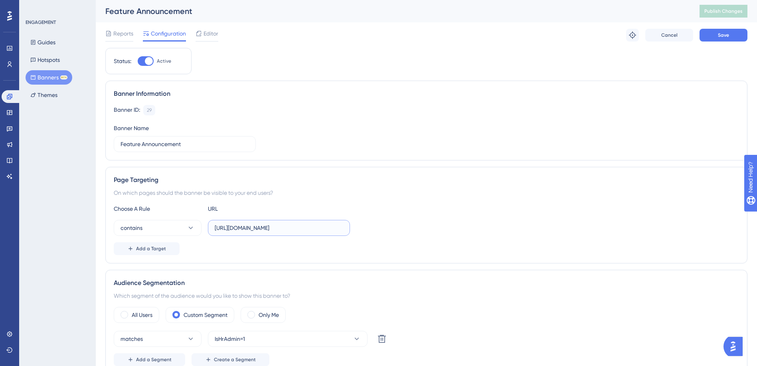
click at [235, 230] on input "https://final.actuslogin.com/admin/hr-admin" at bounding box center [279, 228] width 129 height 9
click at [224, 230] on input "htfinal.actuslogin.com/admin/hr-admin" at bounding box center [279, 228] width 129 height 9
drag, startPoint x: 321, startPoint y: 227, endPoint x: 207, endPoint y: 226, distance: 113.8
click at [207, 226] on div "contains htfinal.actuslogin.com/admin/hr-admin" at bounding box center [232, 228] width 236 height 16
paste input "tps://"
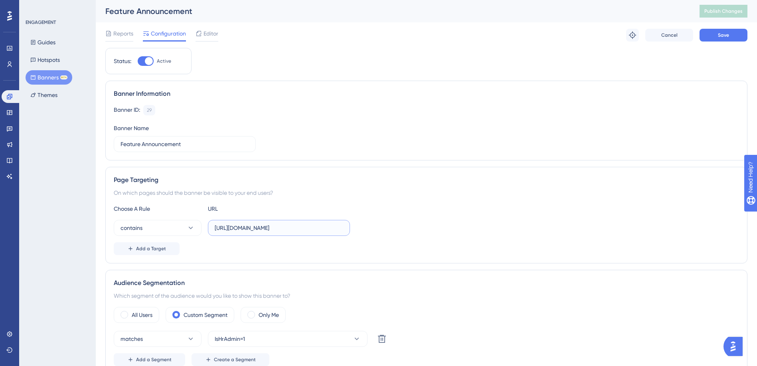
click at [236, 227] on input "https://final.actuslogin.com/admin/hr-admin" at bounding box center [279, 228] width 129 height 9
type input "final.actuslogin.com/admin/hr-admin"
click at [720, 33] on span "Save" at bounding box center [723, 35] width 11 height 6
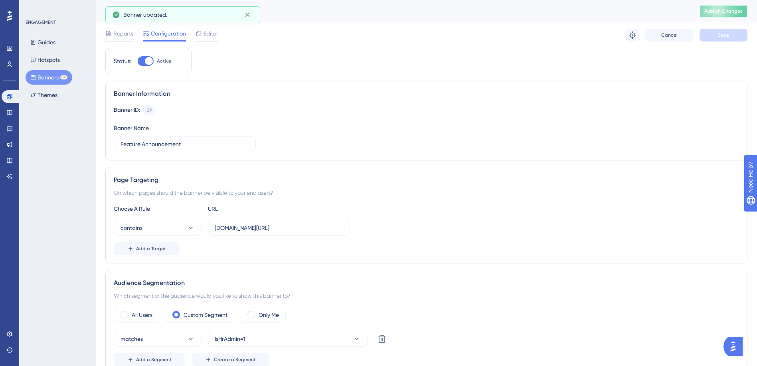
click at [722, 10] on span "Publish Changes" at bounding box center [724, 11] width 38 height 6
click at [212, 35] on span "Editor" at bounding box center [211, 34] width 15 height 10
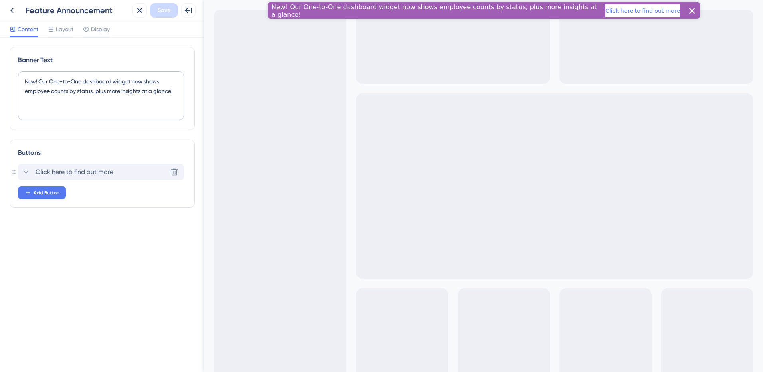
click at [25, 171] on icon at bounding box center [26, 172] width 10 height 10
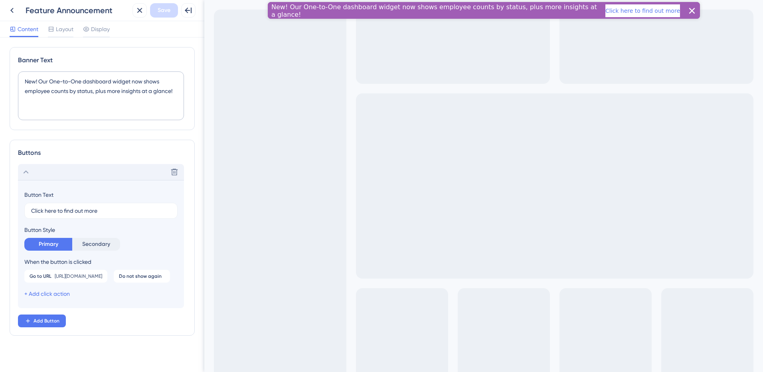
scroll to position [24, 0]
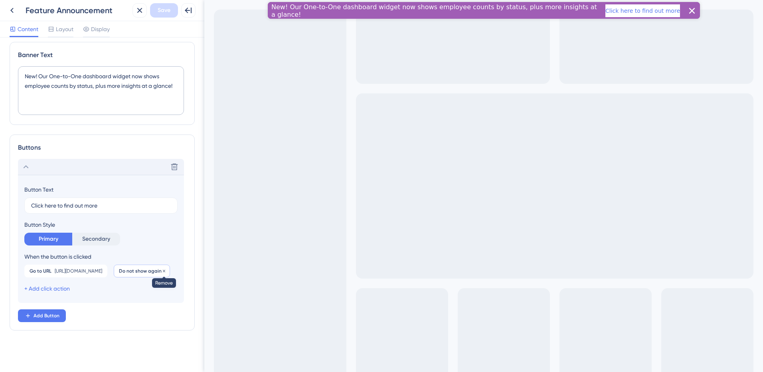
click at [162, 271] on icon at bounding box center [164, 271] width 5 height 5
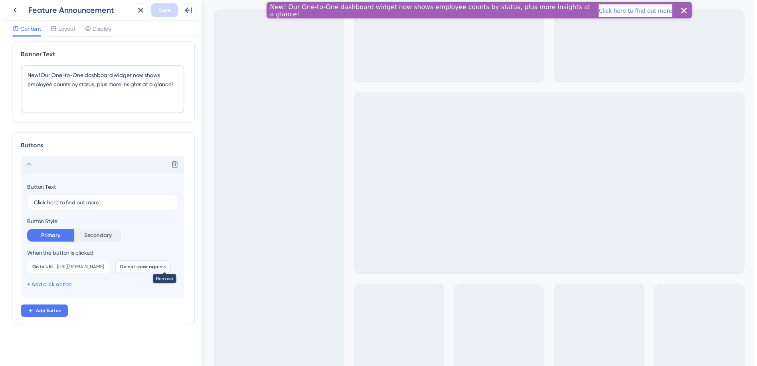
scroll to position [5, 0]
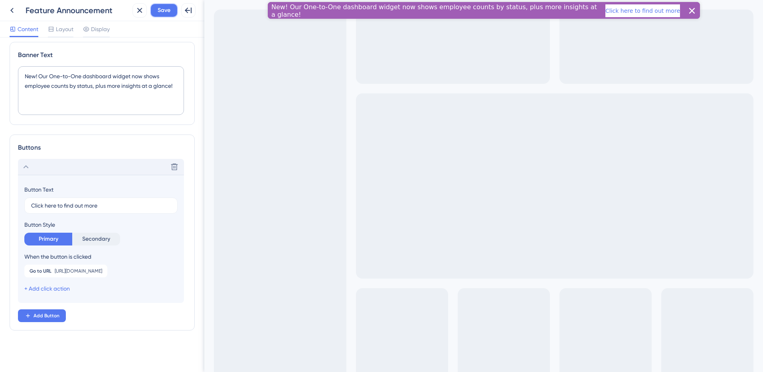
click at [165, 10] on span "Save" at bounding box center [164, 11] width 13 height 10
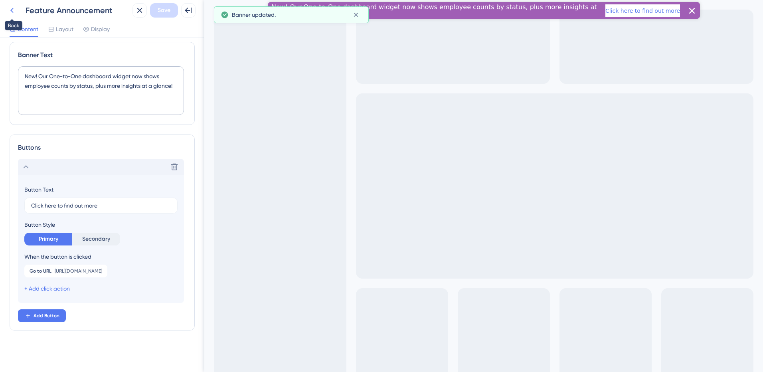
click at [13, 12] on icon at bounding box center [12, 11] width 10 height 10
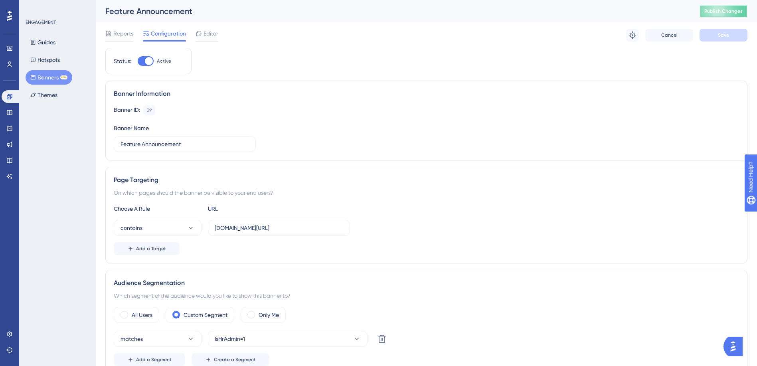
click at [717, 13] on span "Publish Changes" at bounding box center [724, 11] width 38 height 6
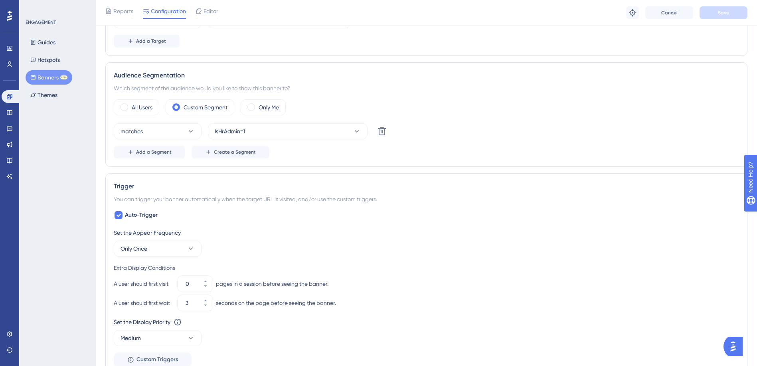
scroll to position [239, 0]
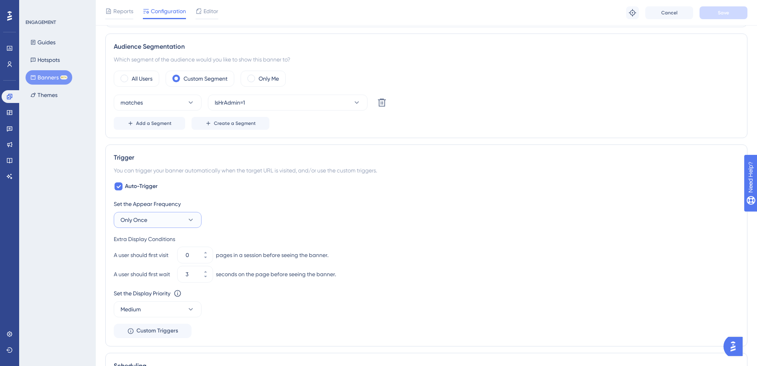
click at [176, 220] on button "Only Once" at bounding box center [158, 220] width 88 height 16
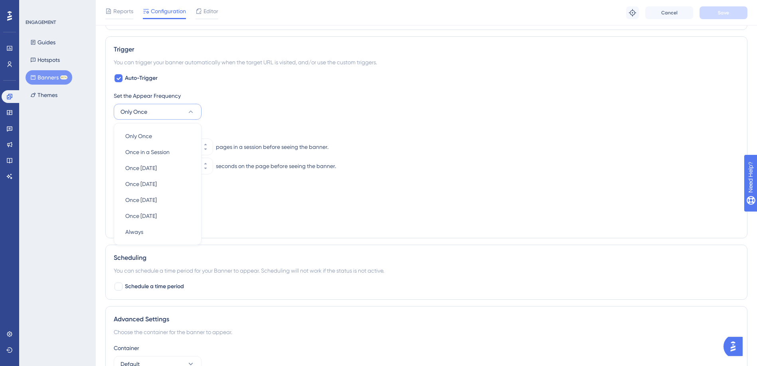
click at [261, 110] on div "Set the Appear Frequency Only Once Only Once Only Once Once in a Session Once i…" at bounding box center [426, 105] width 625 height 29
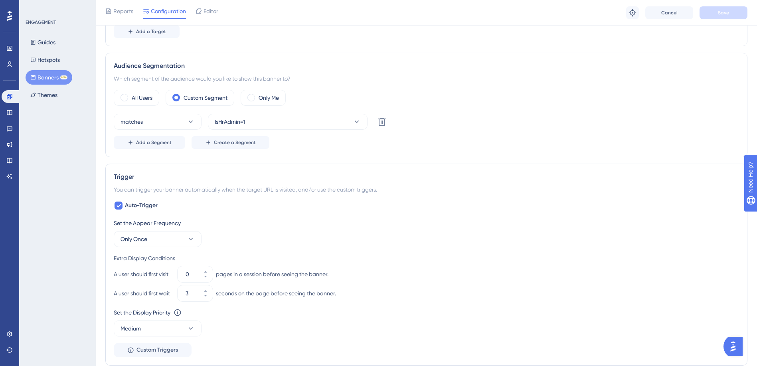
scroll to position [239, 0]
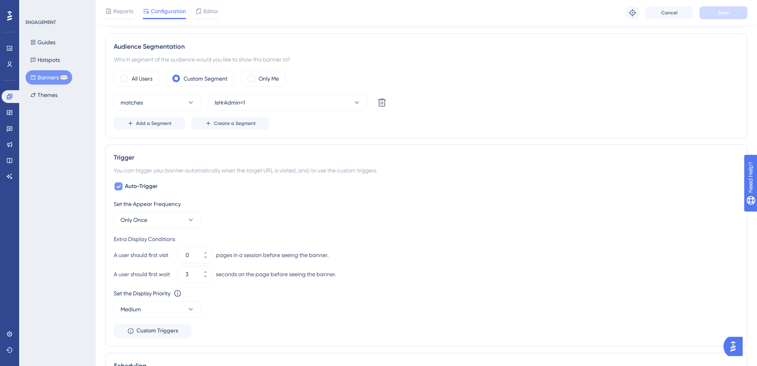
click at [121, 188] on div at bounding box center [119, 186] width 8 height 8
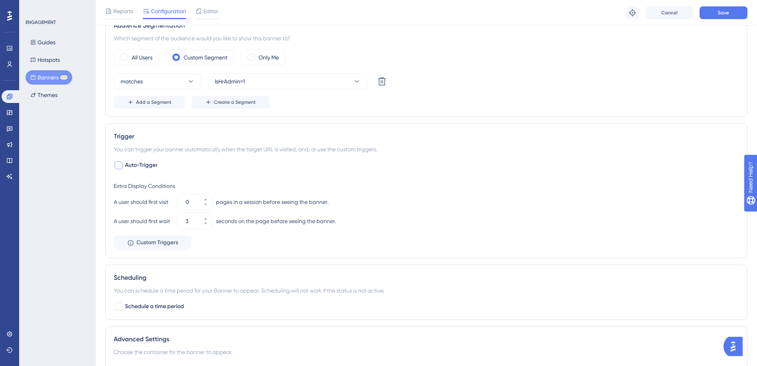
scroll to position [223, 0]
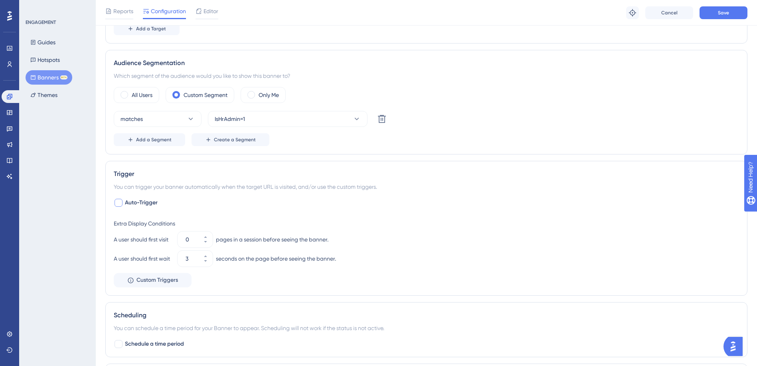
click at [116, 201] on div at bounding box center [119, 203] width 8 height 8
checkbox input "true"
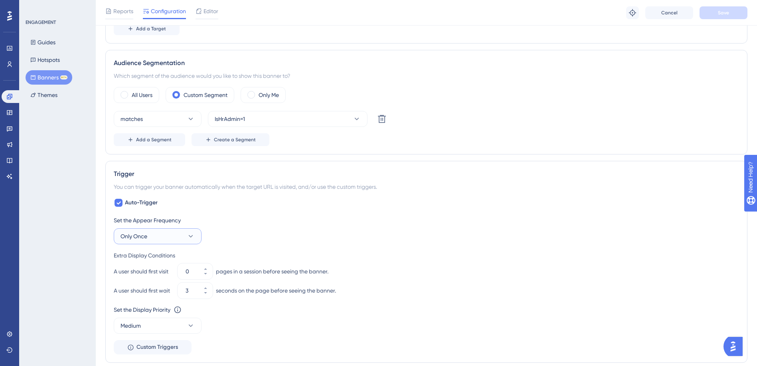
click at [162, 232] on button "Only Once" at bounding box center [158, 236] width 88 height 16
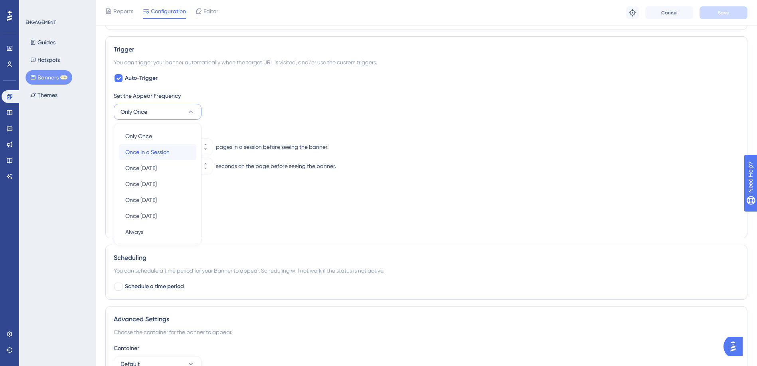
click at [147, 151] on span "Once in a Session" at bounding box center [147, 152] width 44 height 10
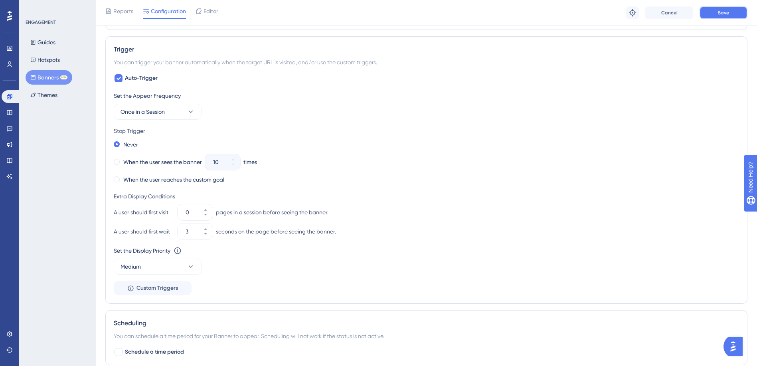
click at [720, 14] on span "Save" at bounding box center [723, 13] width 11 height 6
click at [121, 163] on div "When the user sees the banner" at bounding box center [158, 161] width 88 height 11
click at [235, 167] on button "10" at bounding box center [233, 166] width 14 height 8
click at [235, 167] on button "9" at bounding box center [233, 166] width 14 height 8
click at [235, 167] on button "8" at bounding box center [233, 166] width 14 height 8
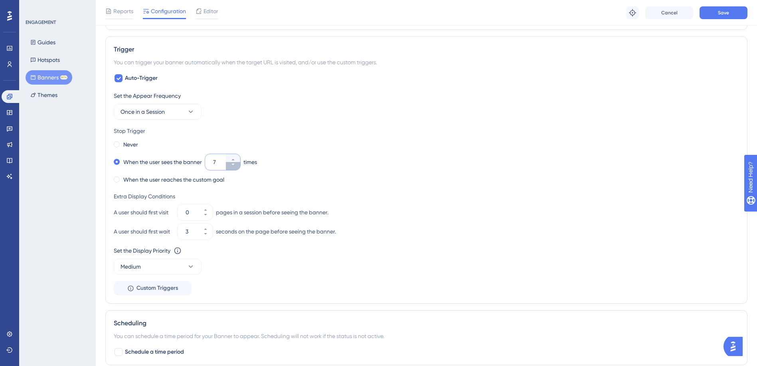
click at [235, 167] on button "7" at bounding box center [233, 166] width 14 height 8
click at [235, 167] on button "6" at bounding box center [233, 166] width 14 height 8
click at [235, 167] on button "5" at bounding box center [233, 166] width 14 height 8
click at [235, 167] on button "4" at bounding box center [233, 166] width 14 height 8
click at [235, 167] on button "3" at bounding box center [233, 166] width 14 height 8
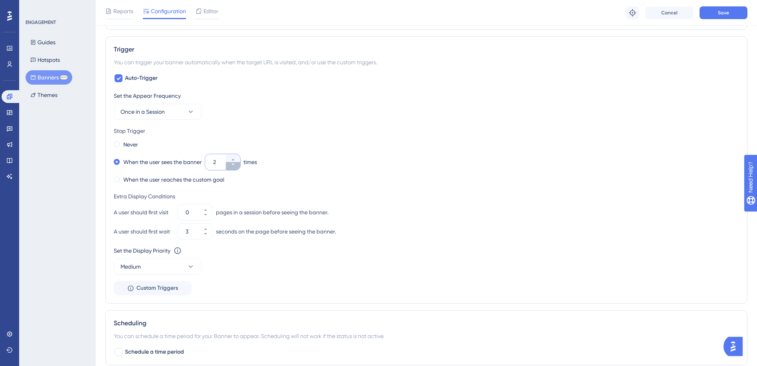
click at [235, 167] on button "2" at bounding box center [233, 166] width 14 height 8
click at [235, 167] on button "1" at bounding box center [233, 166] width 14 height 8
click at [237, 158] on button "0" at bounding box center [233, 158] width 14 height 8
type input "1"
click at [733, 13] on button "Save" at bounding box center [724, 12] width 48 height 13
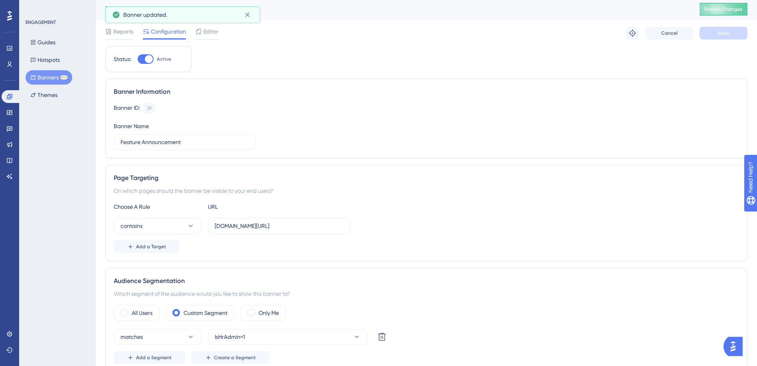
scroll to position [0, 0]
click at [731, 9] on span "Publish Changes" at bounding box center [724, 11] width 38 height 6
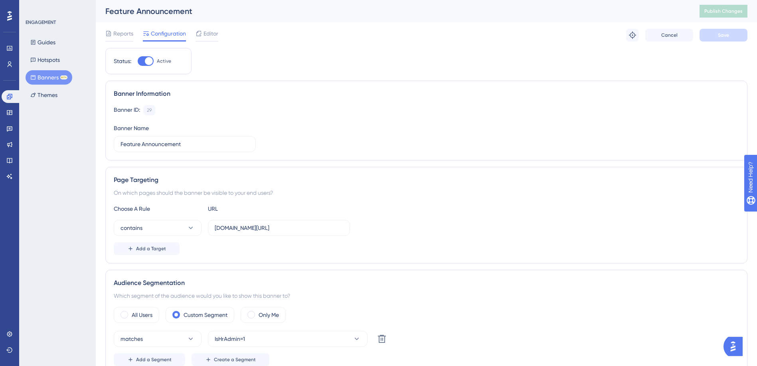
click at [38, 163] on div "ENGAGEMENT Guides Hotspots Banners BETA Themes" at bounding box center [57, 183] width 77 height 366
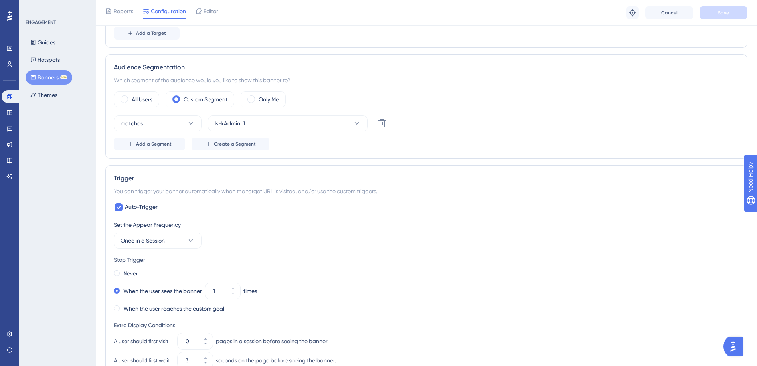
scroll to position [239, 0]
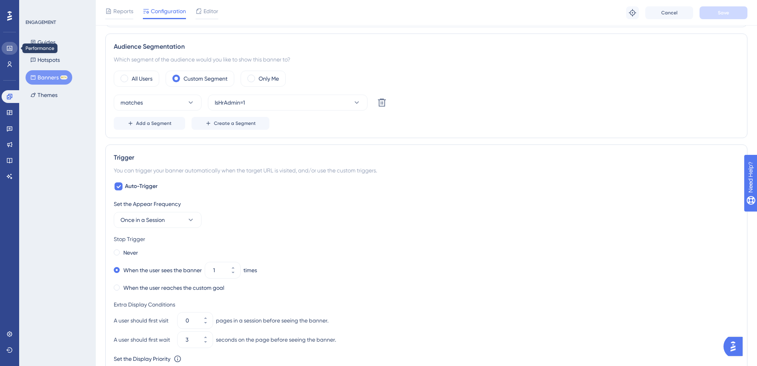
click at [7, 48] on icon at bounding box center [9, 48] width 5 height 5
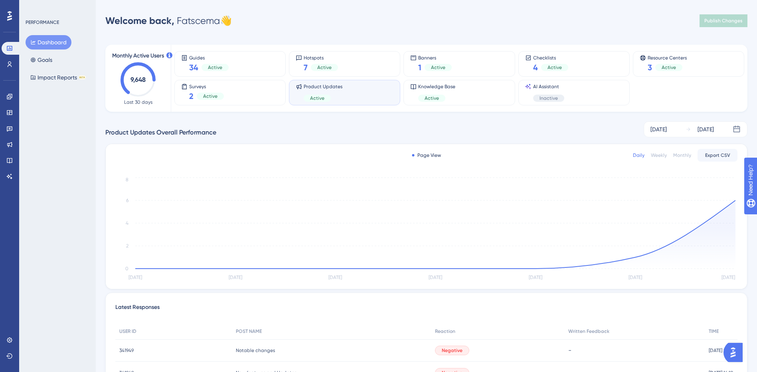
click at [342, 99] on div "Product Updates Active" at bounding box center [345, 92] width 98 height 18
click at [670, 59] on span "Resource Centers" at bounding box center [667, 58] width 39 height 6
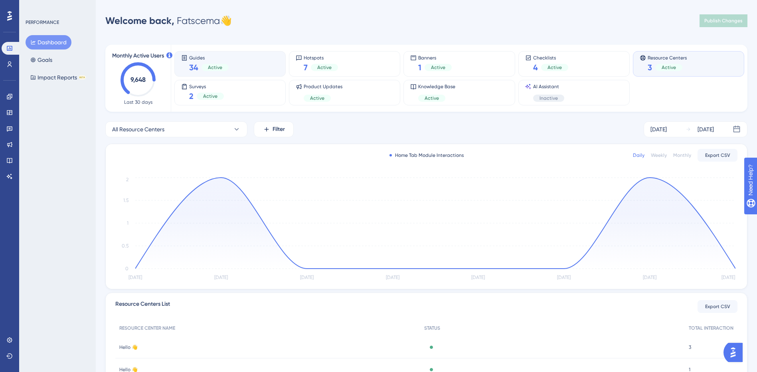
click at [202, 65] on div "Active" at bounding box center [215, 67] width 27 height 7
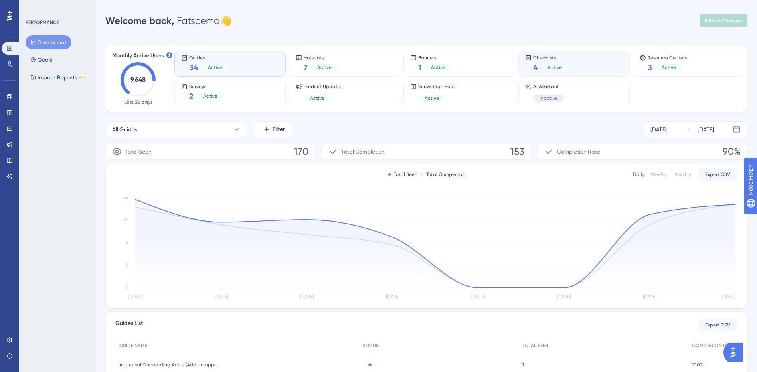
click at [548, 59] on span "Checklists" at bounding box center [550, 58] width 35 height 6
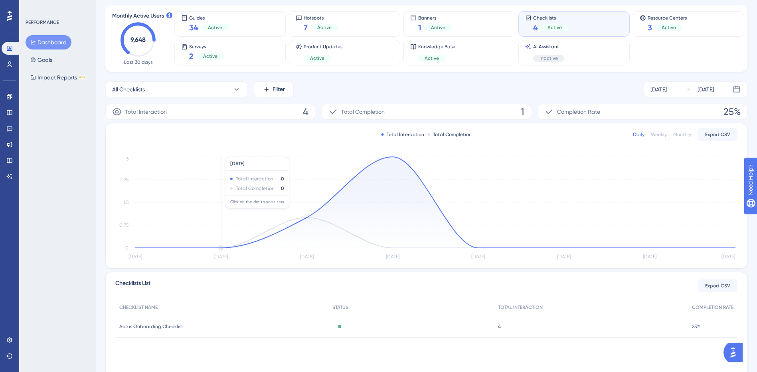
scroll to position [79, 0]
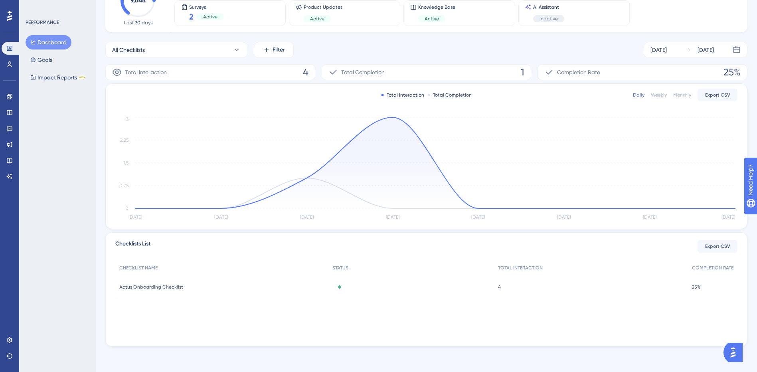
click at [498, 286] on span "4" at bounding box center [499, 287] width 3 height 6
